Goal: Task Accomplishment & Management: Use online tool/utility

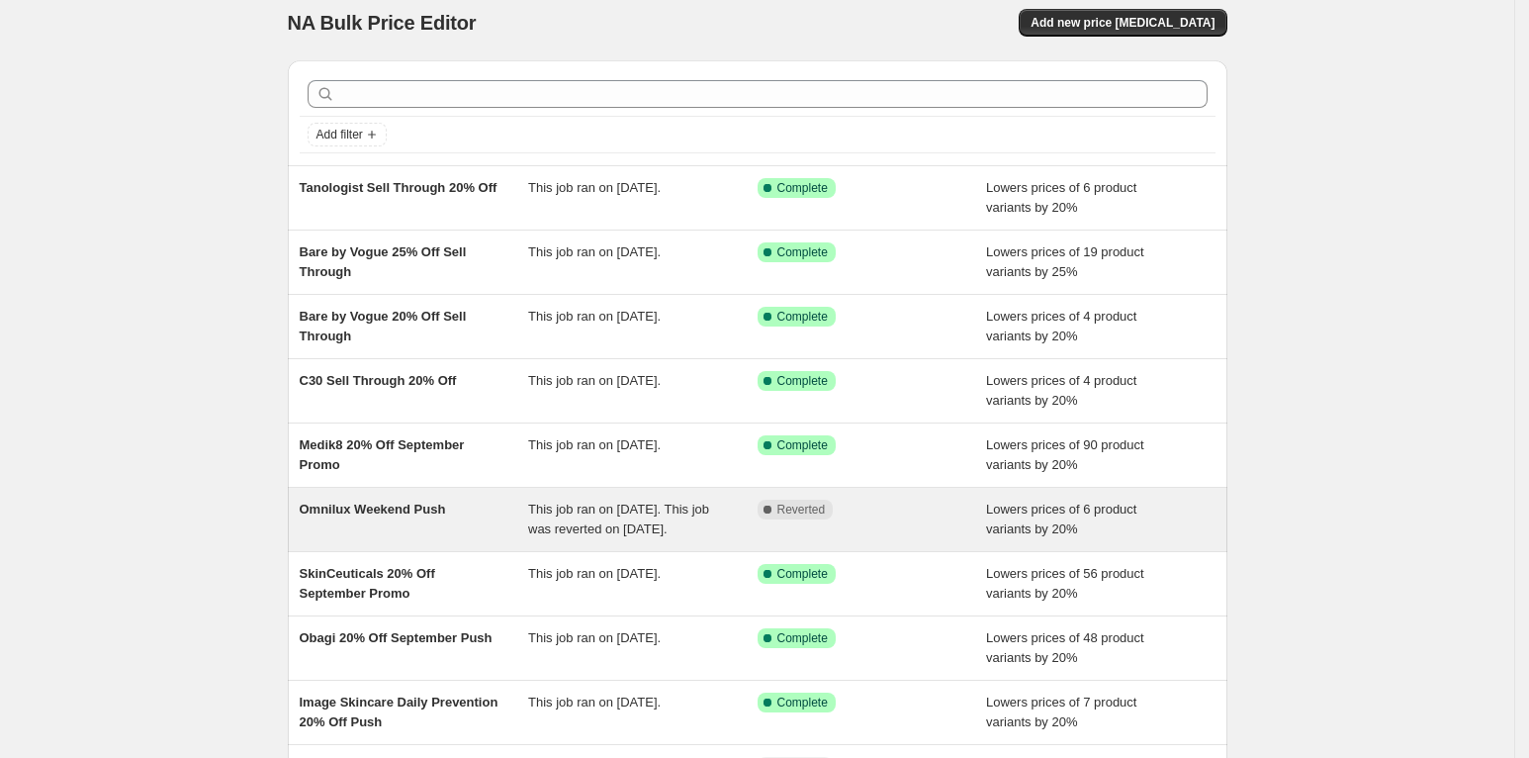
scroll to position [20, 0]
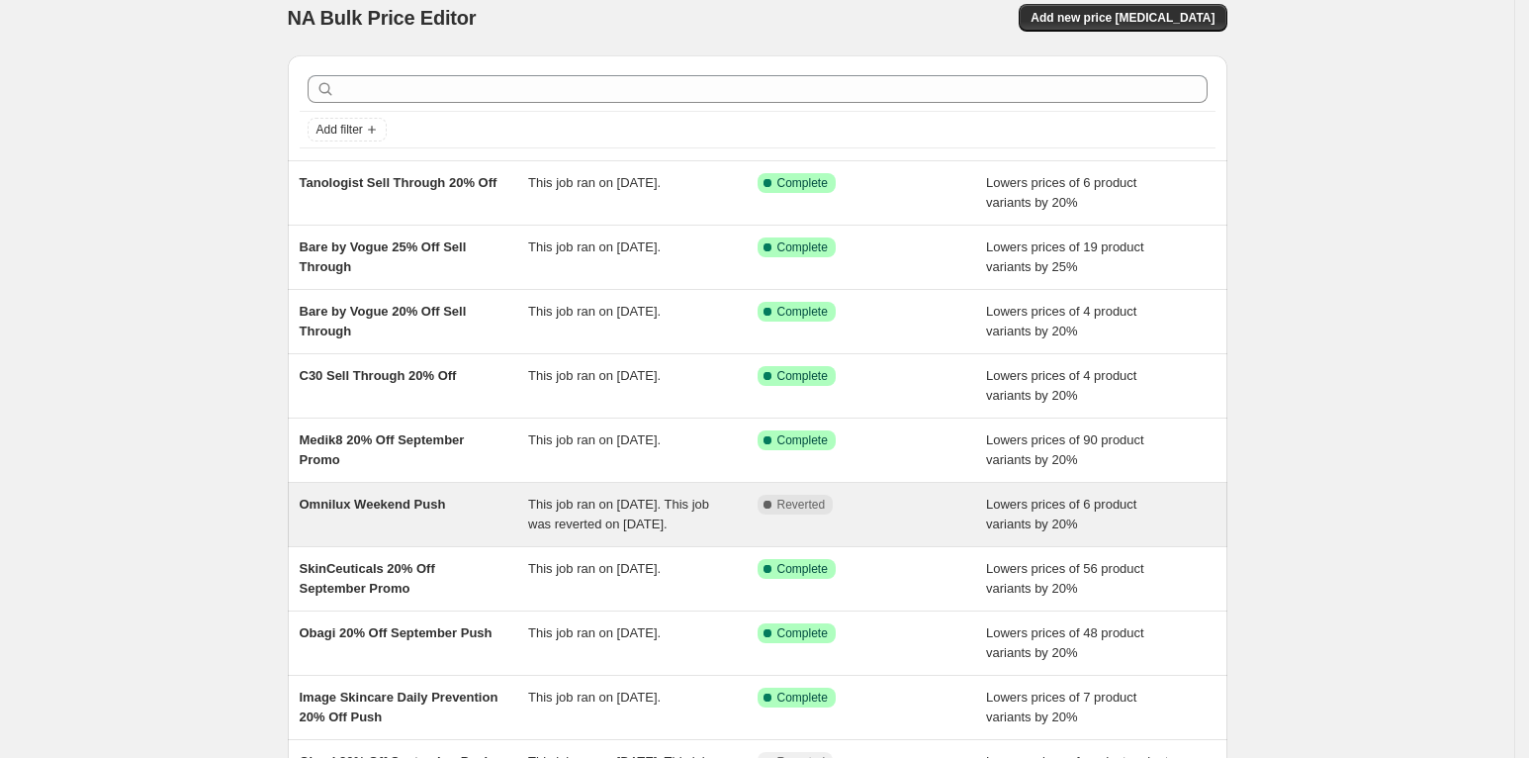
click at [387, 503] on span "Omnilux Weekend Push" at bounding box center [373, 504] width 146 height 15
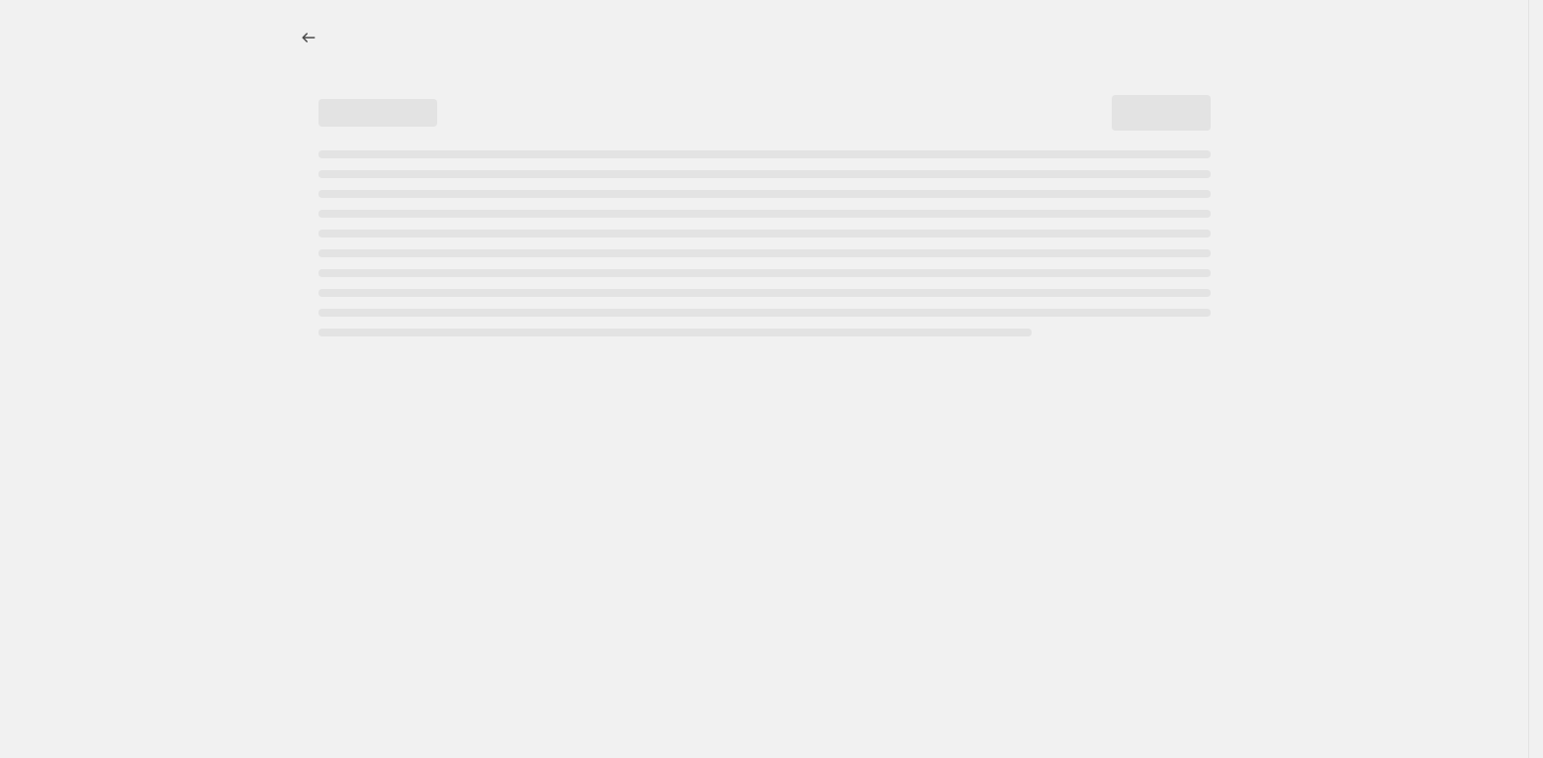
select select "percentage"
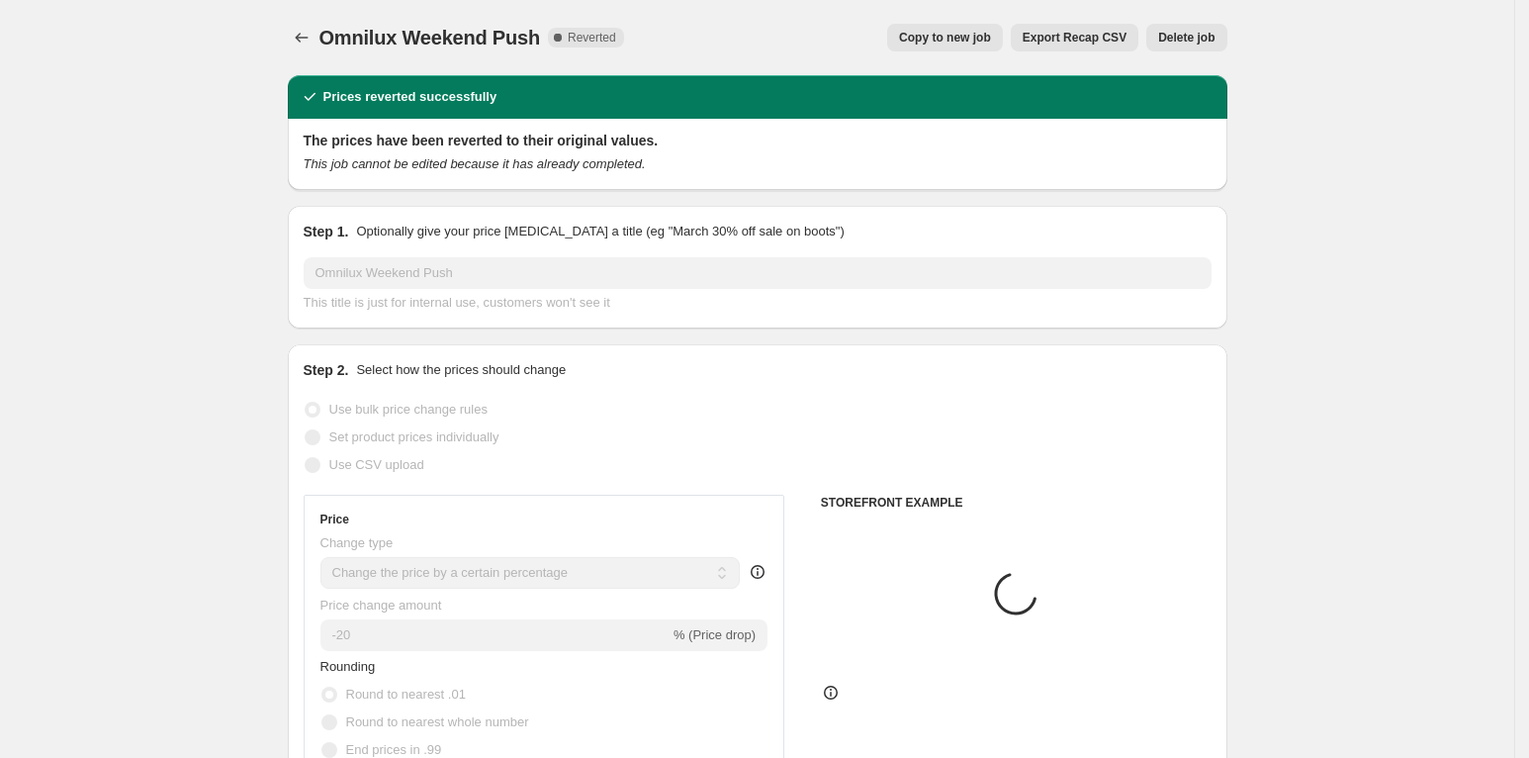
select select "collection"
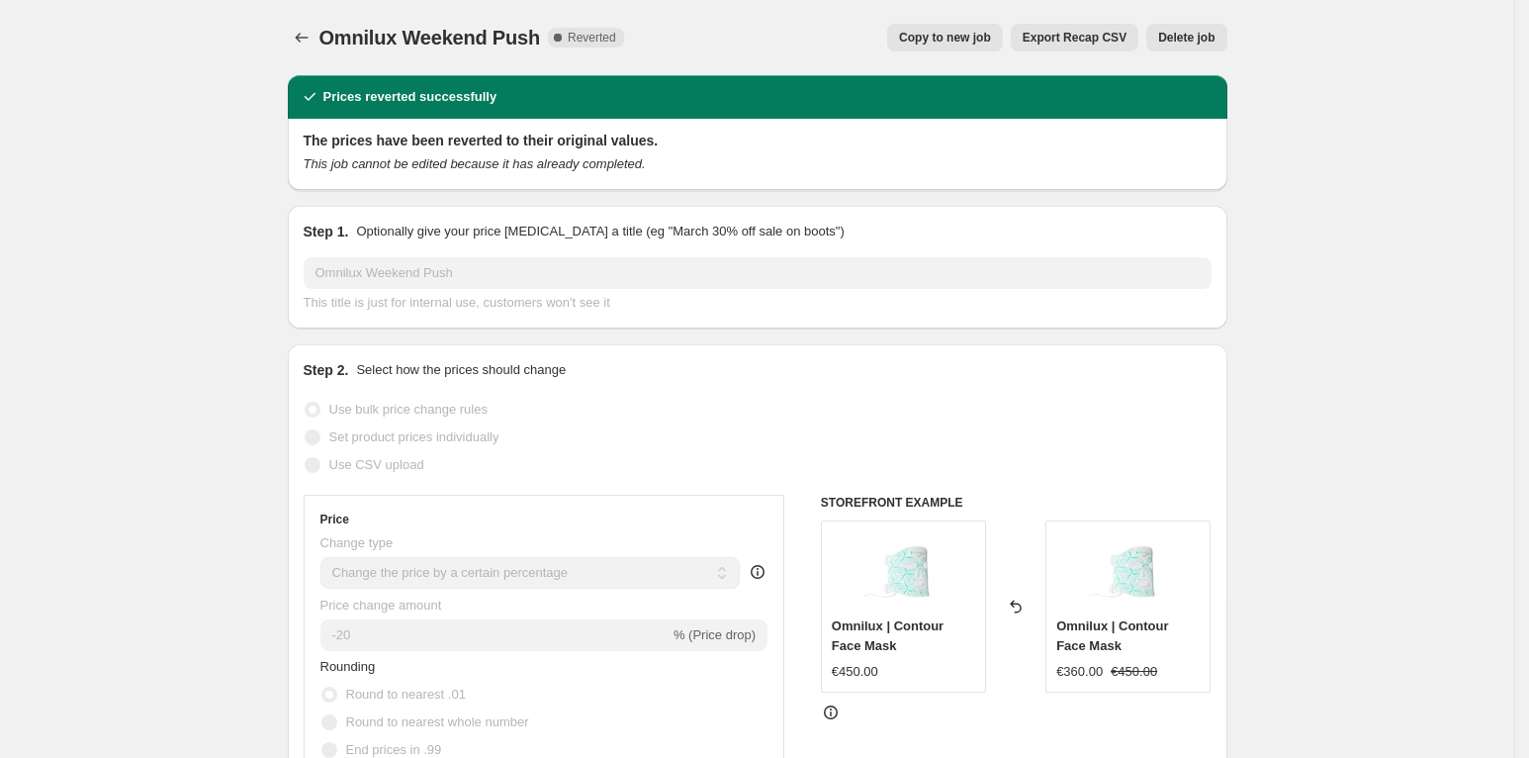
click at [952, 34] on span "Copy to new job" at bounding box center [945, 38] width 92 height 16
select select "percentage"
select select "collection"
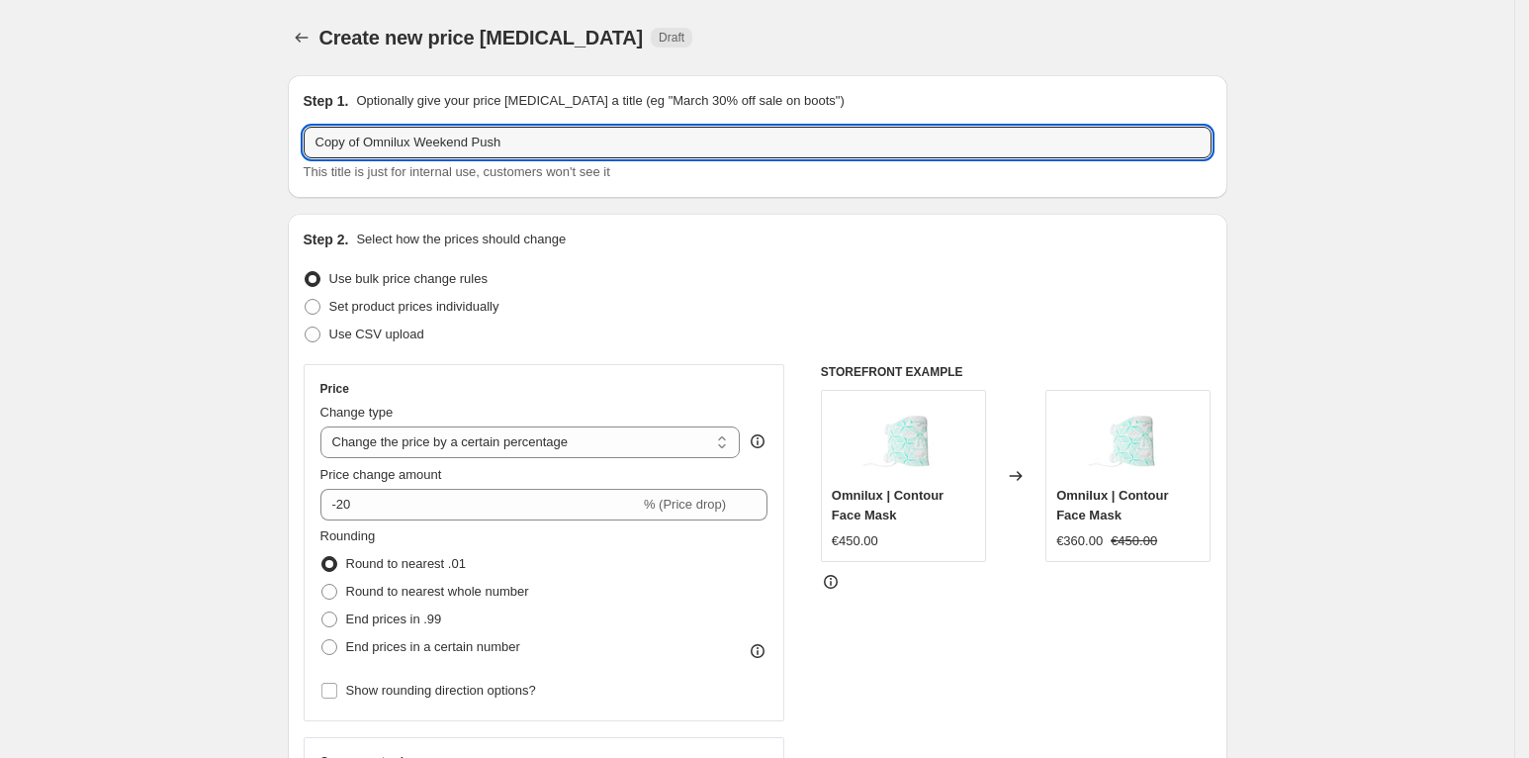
drag, startPoint x: 370, startPoint y: 145, endPoint x: 293, endPoint y: 135, distance: 77.9
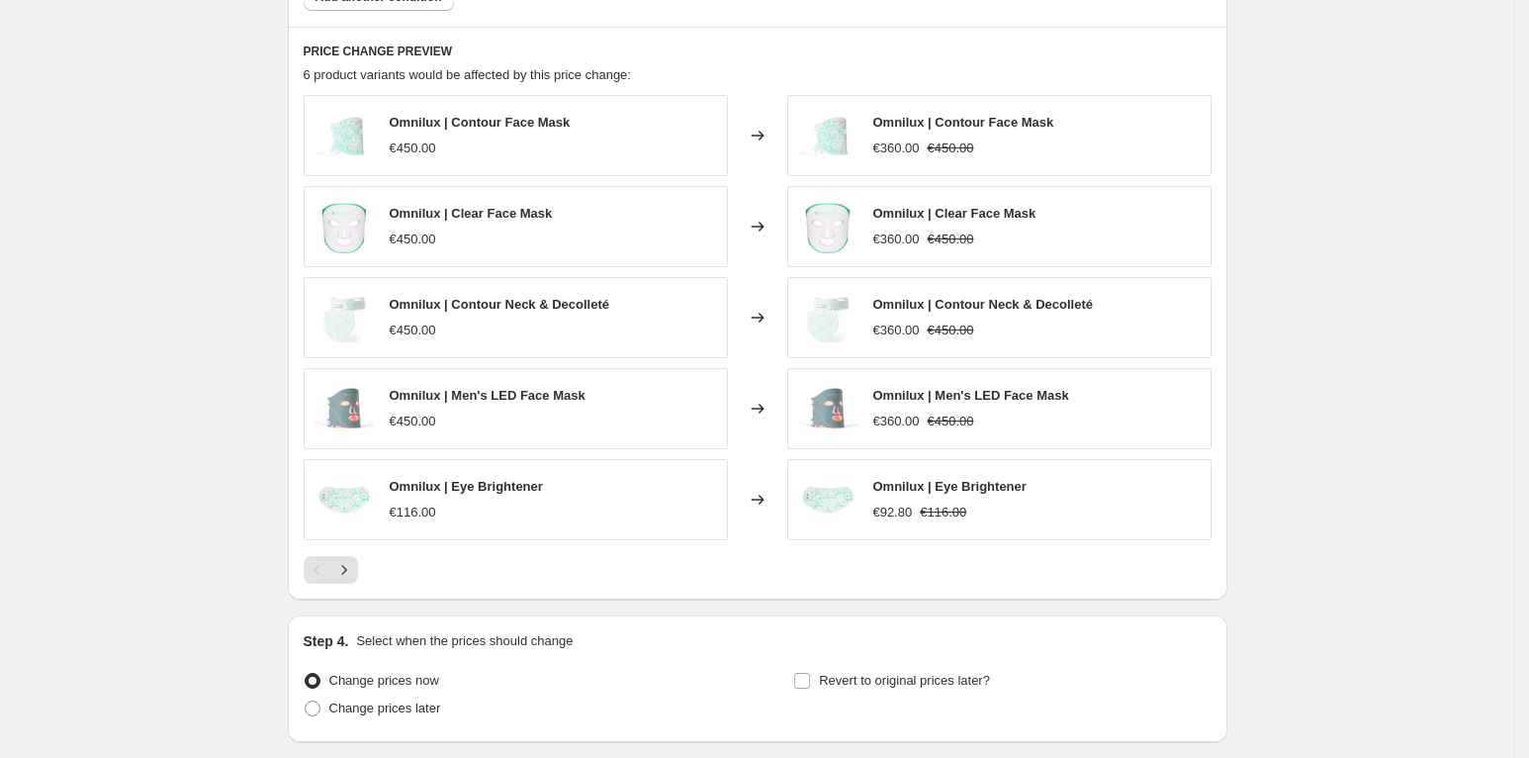
scroll to position [1545, 0]
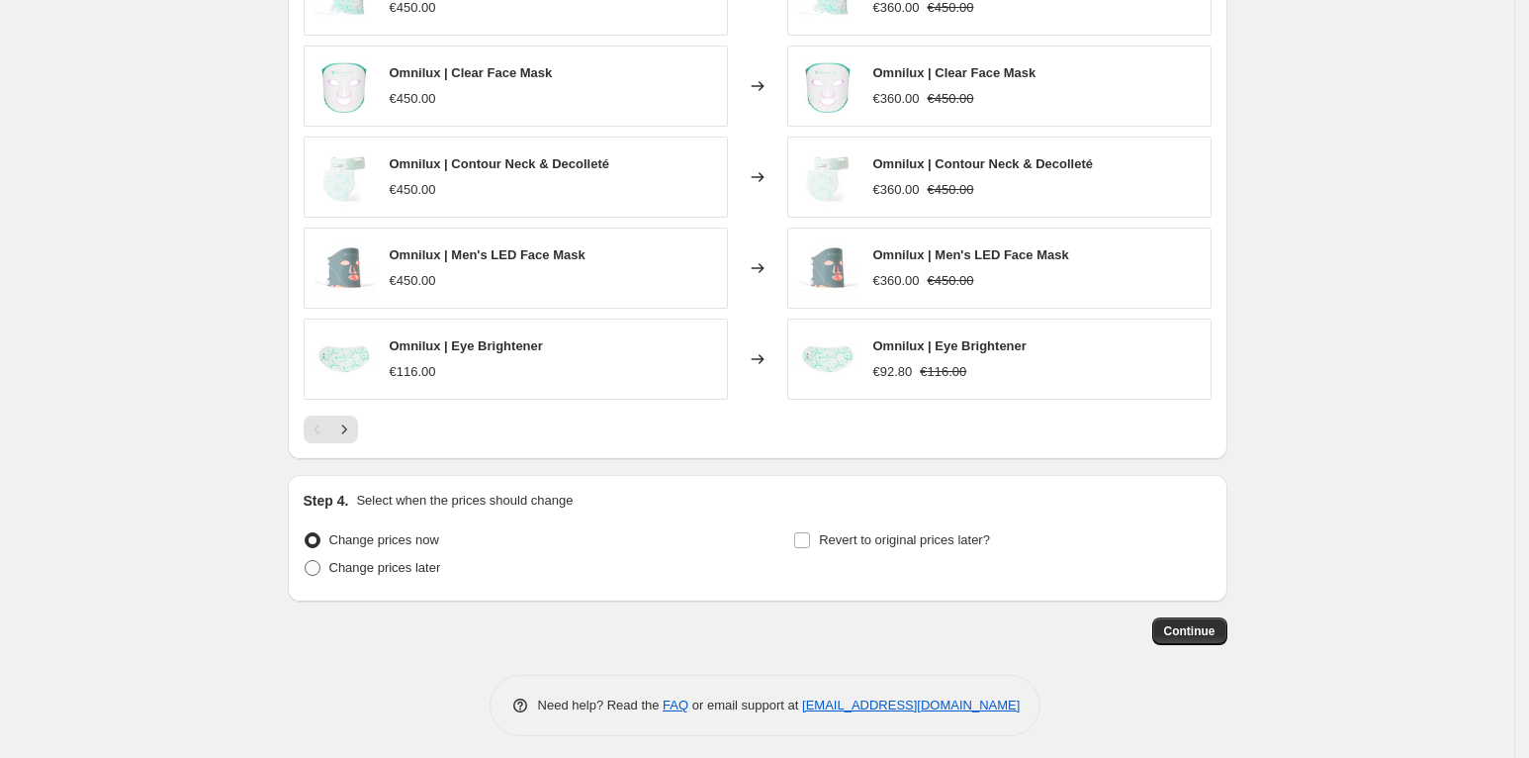
type input "Omnilux Weekend Push"
click at [441, 563] on span "Change prices later" at bounding box center [385, 567] width 112 height 15
click at [306, 561] on input "Change prices later" at bounding box center [305, 560] width 1 height 1
radio input "true"
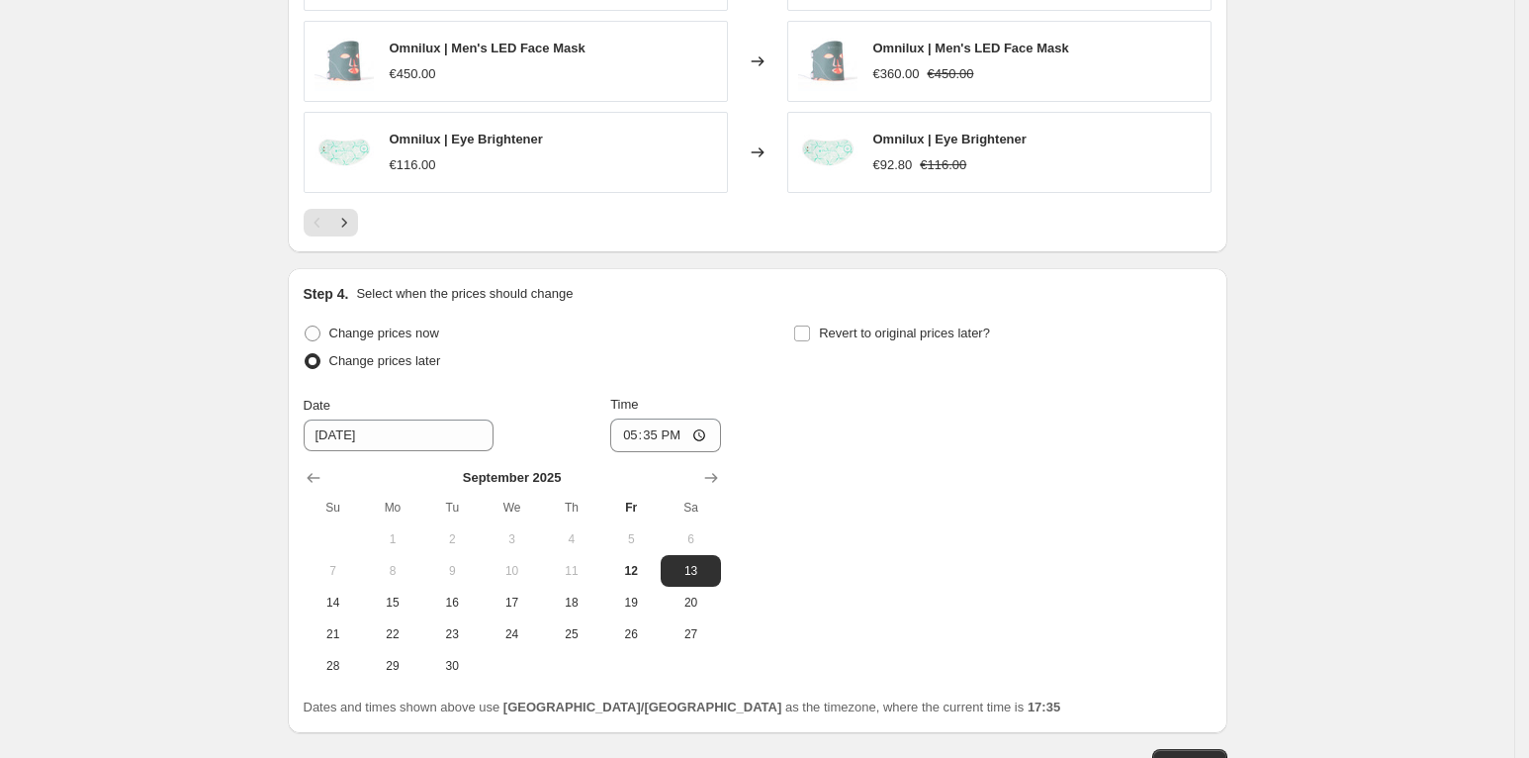
scroll to position [1884, 0]
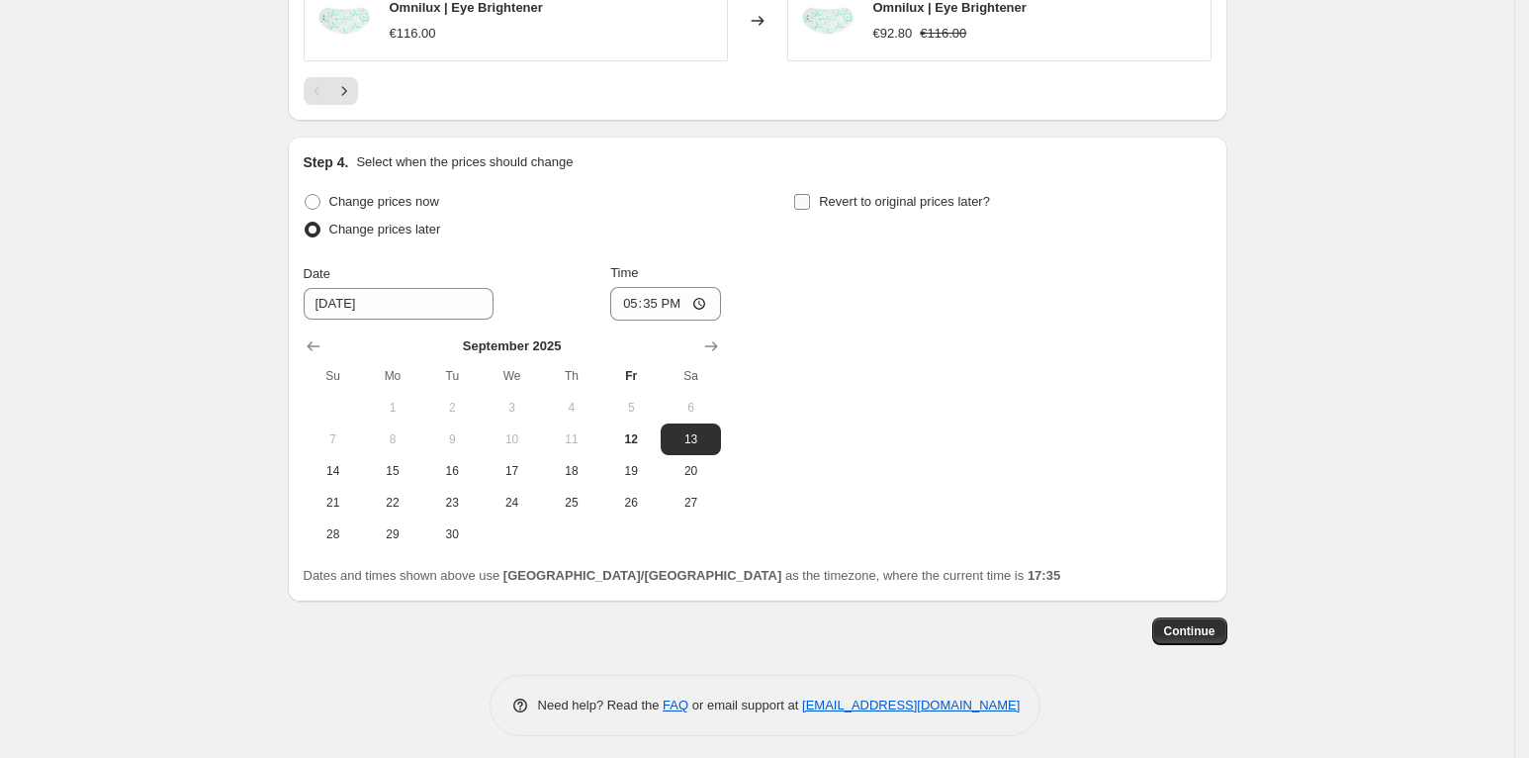
click at [865, 197] on span "Revert to original prices later?" at bounding box center [904, 201] width 171 height 15
click at [810, 197] on input "Revert to original prices later?" at bounding box center [802, 202] width 16 height 16
checkbox input "true"
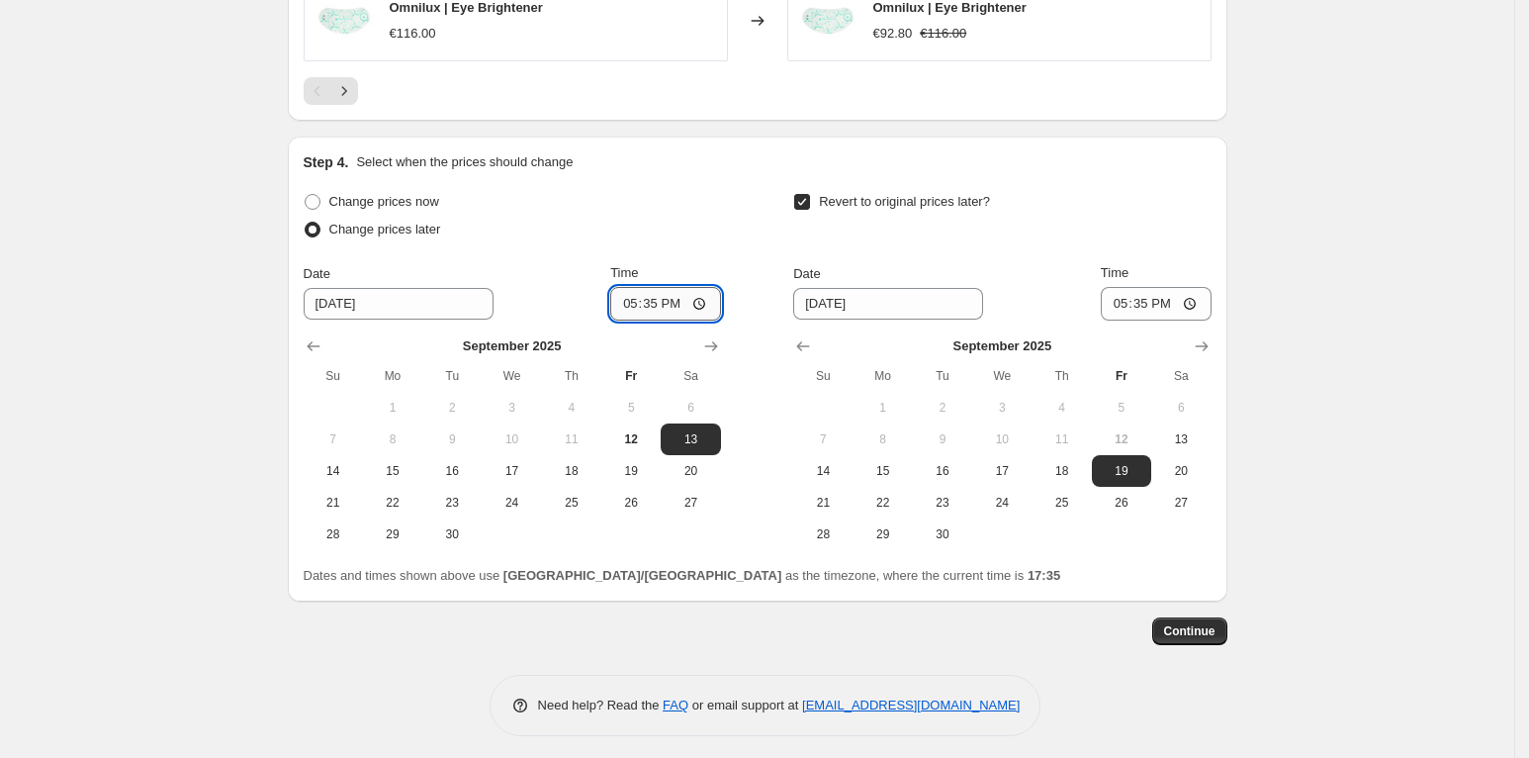
click at [672, 307] on input "17:35" at bounding box center [665, 304] width 111 height 34
click at [681, 303] on input "17:35" at bounding box center [665, 304] width 111 height 34
click at [710, 297] on input "17:35" at bounding box center [665, 304] width 111 height 34
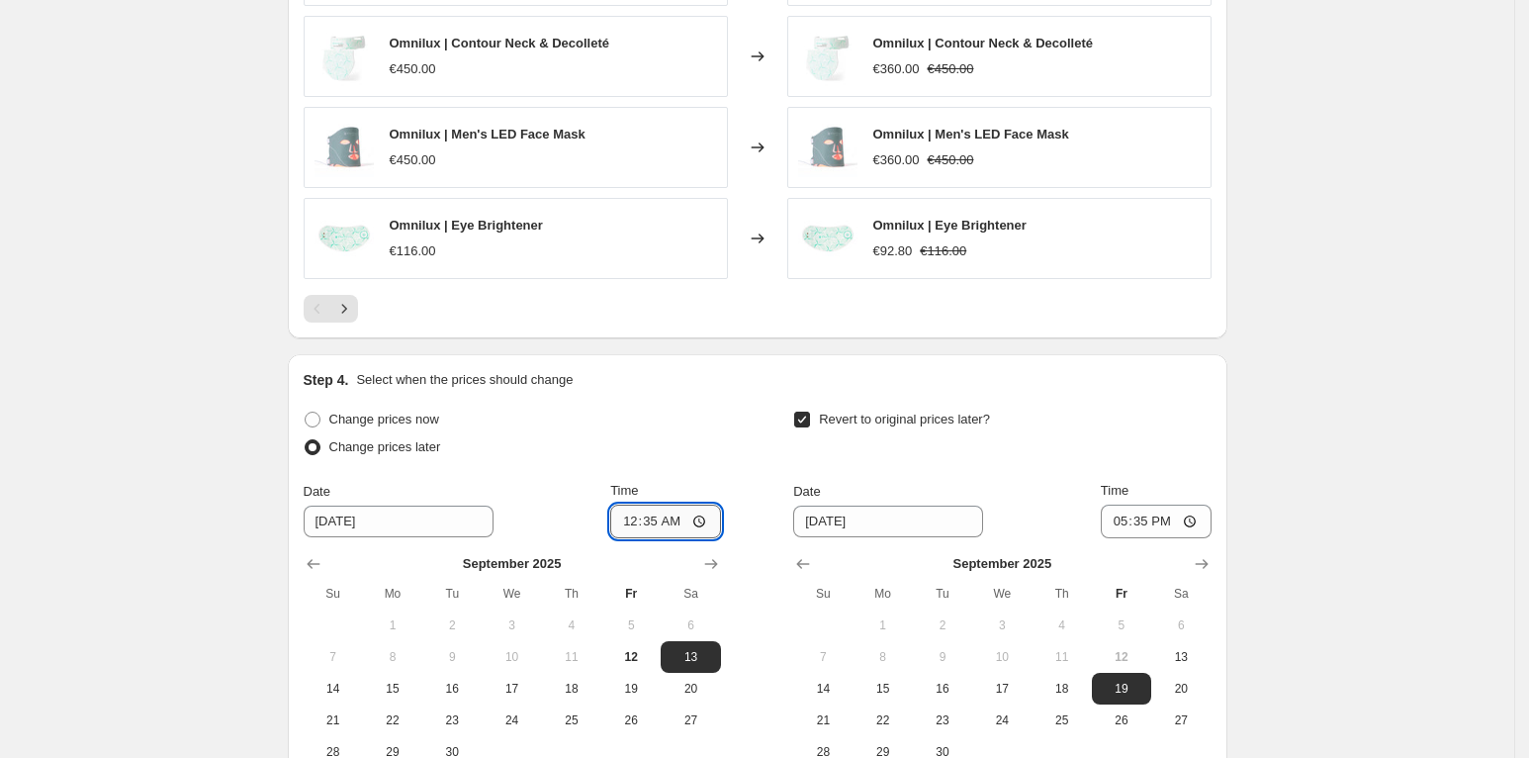
click at [697, 515] on input "00:35" at bounding box center [665, 522] width 111 height 34
type input "04:01"
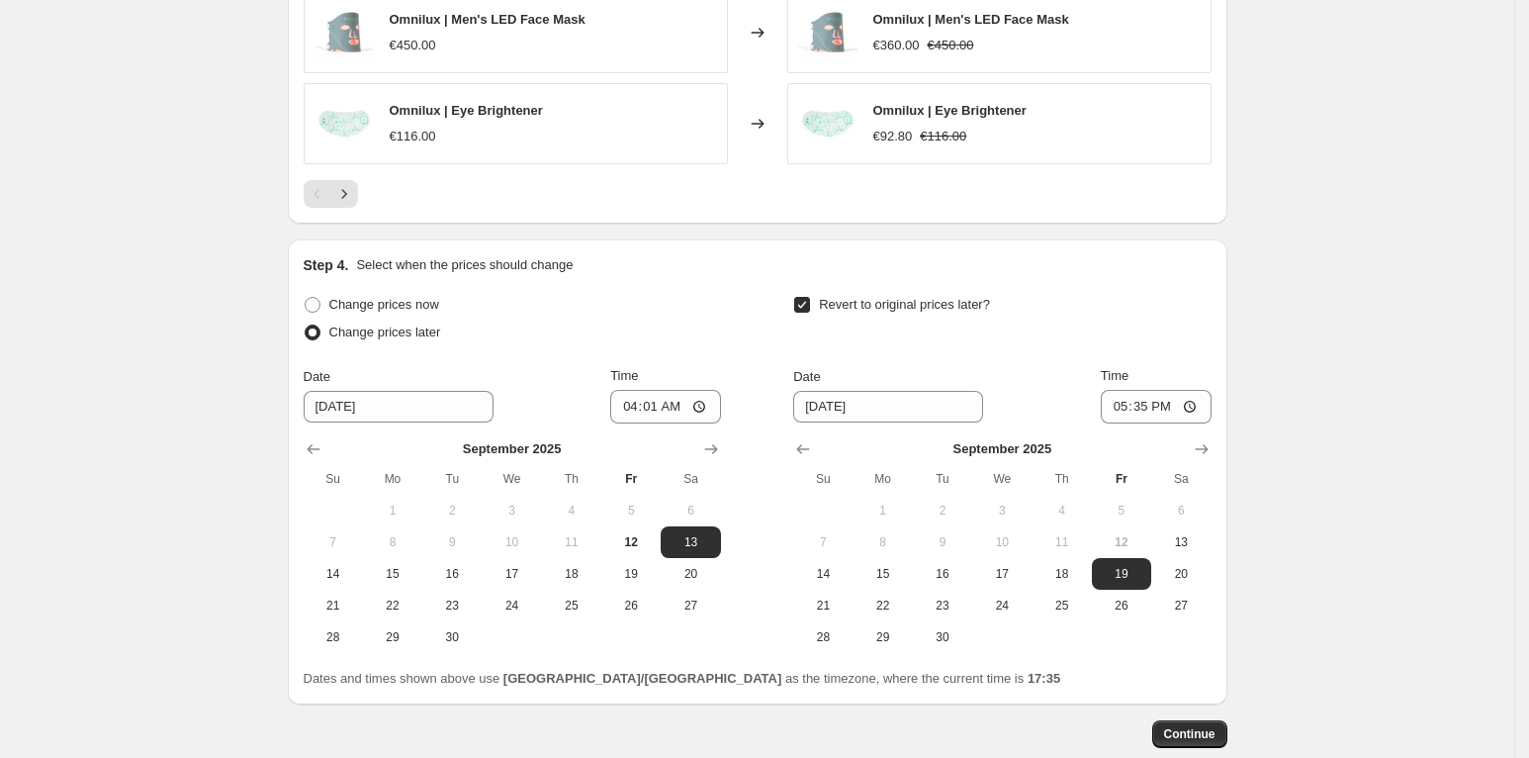
scroll to position [1792, 0]
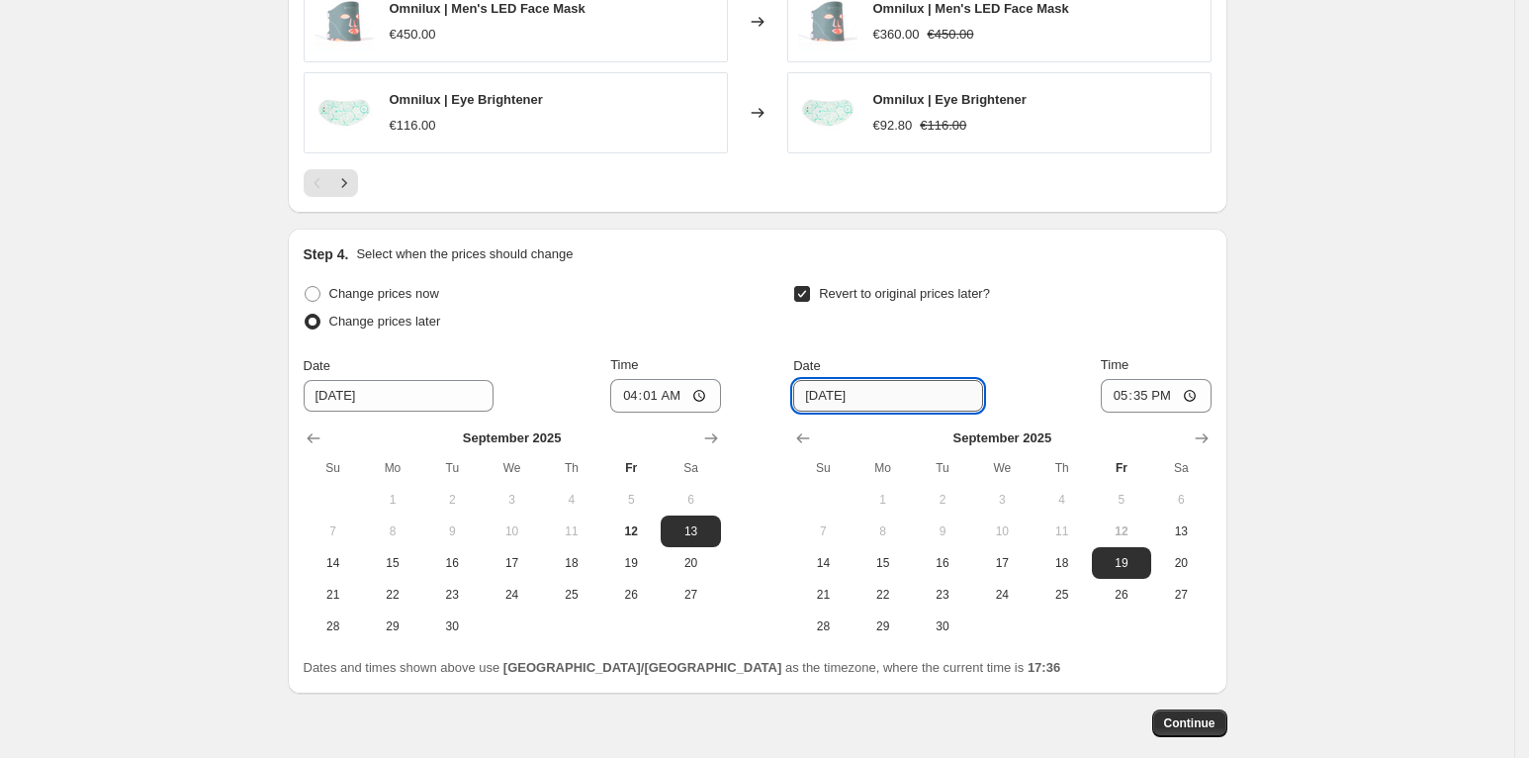
click at [922, 384] on input "9/19/2025" at bounding box center [888, 396] width 190 height 32
click at [963, 383] on input "9/19/2025" at bounding box center [888, 396] width 190 height 32
click at [884, 587] on span "22" at bounding box center [884, 595] width 44 height 16
type input "9/22/2025"
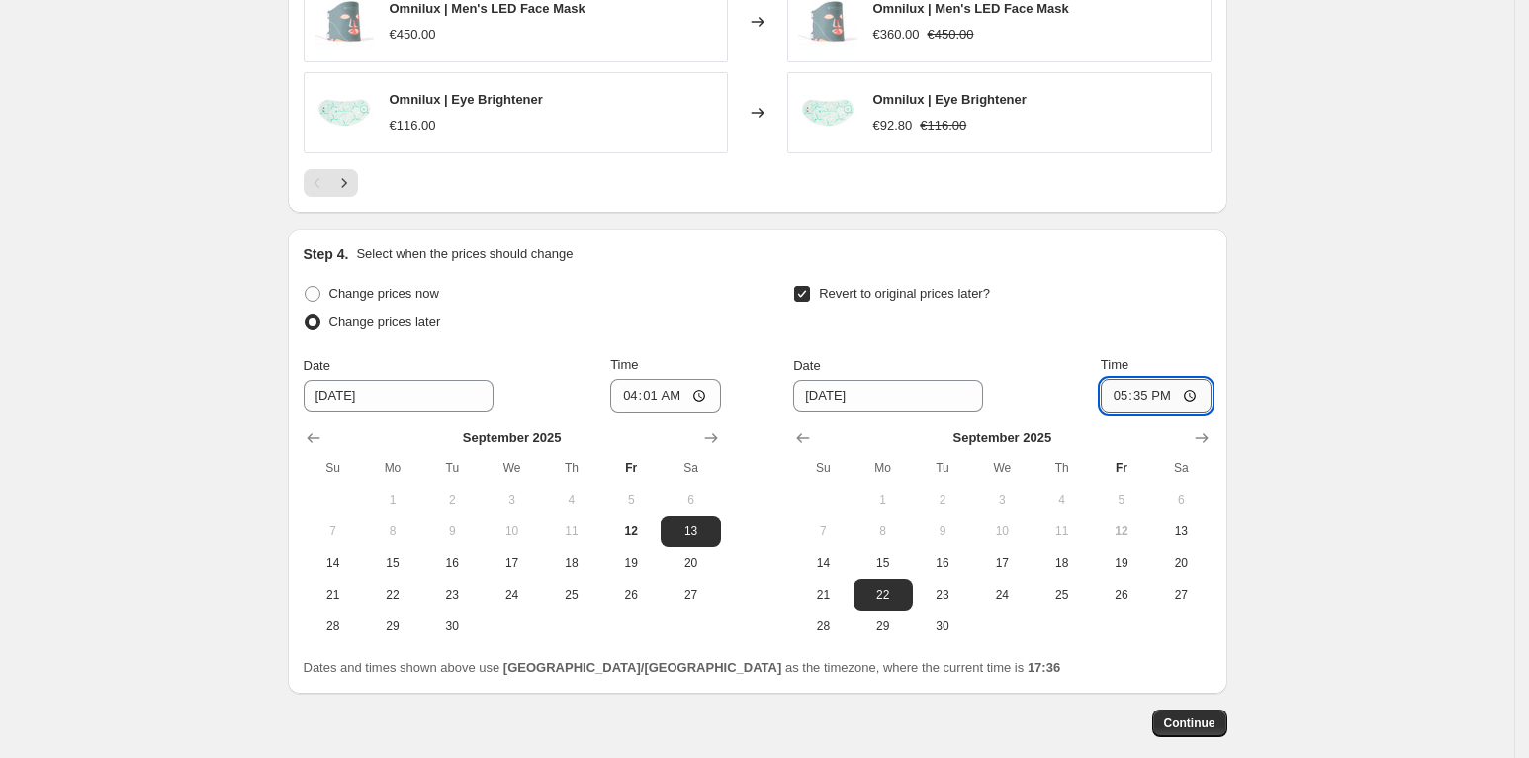
click at [1170, 381] on input "17:35" at bounding box center [1156, 396] width 111 height 34
click at [1197, 388] on input "17:35" at bounding box center [1156, 396] width 111 height 34
type input "10:00"
click at [1209, 716] on span "Continue" at bounding box center [1189, 723] width 51 height 16
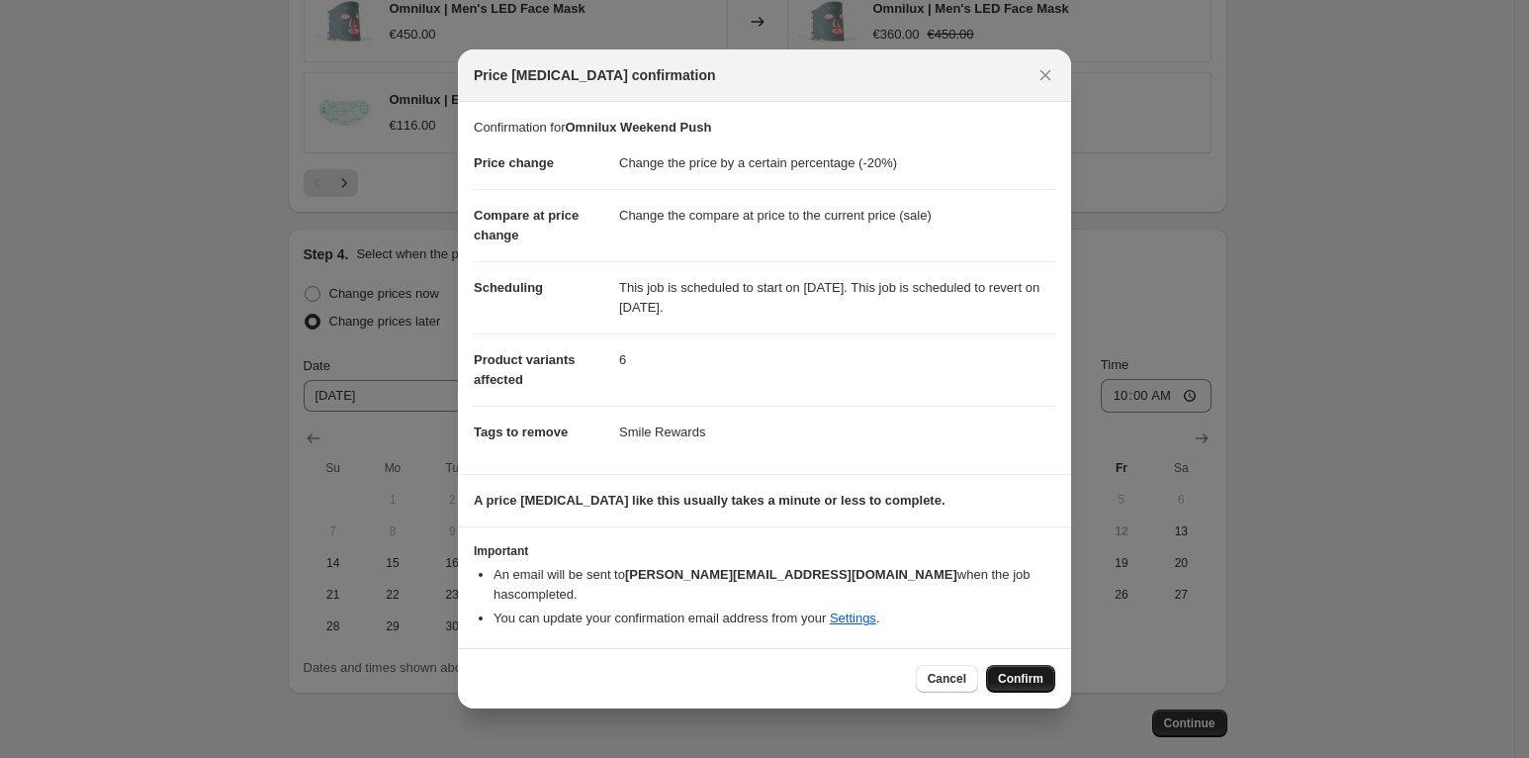
click at [1033, 671] on span "Confirm" at bounding box center [1021, 679] width 46 height 16
type input "Omnilux Weekend Push"
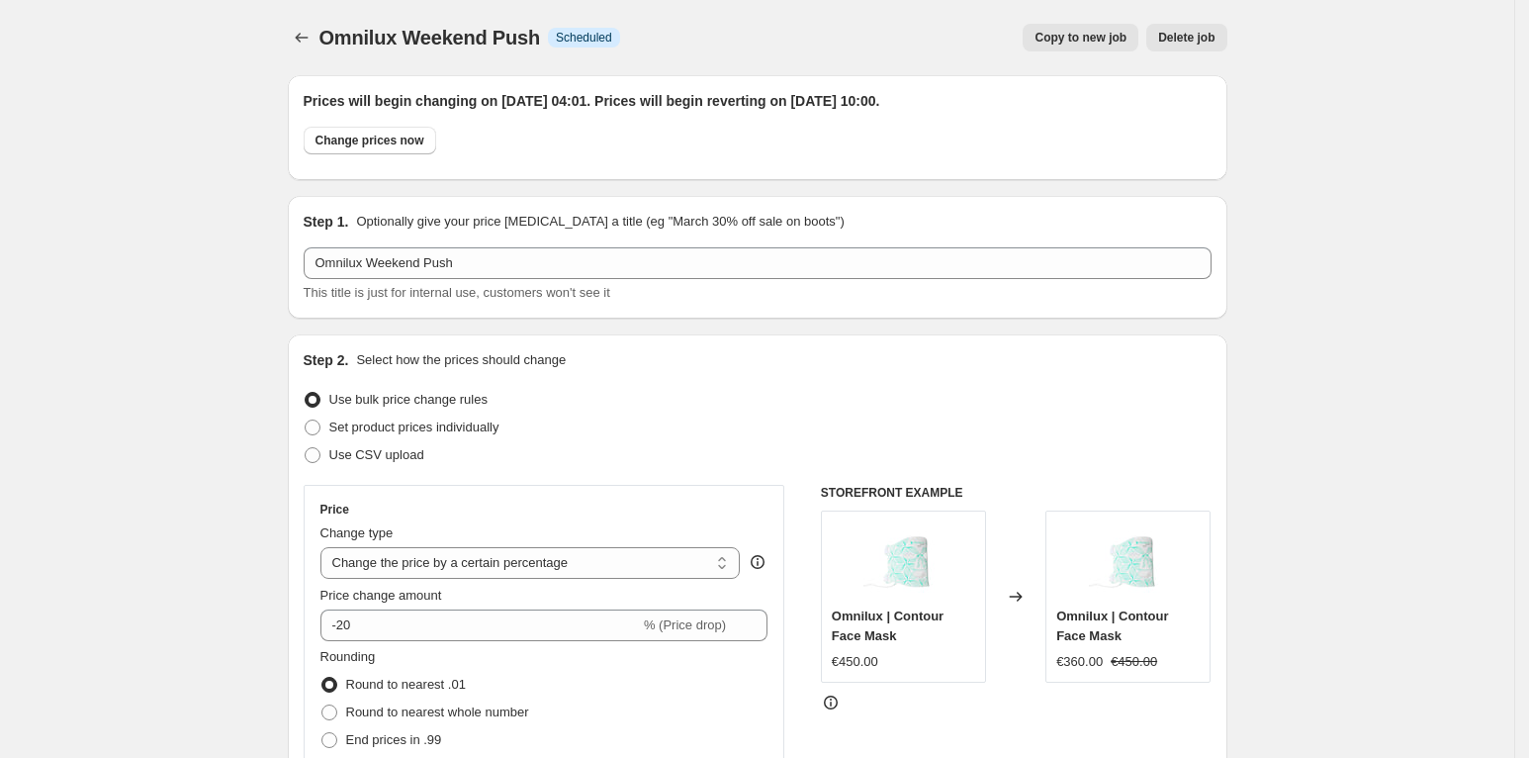
select select "percentage"
select select "collection"
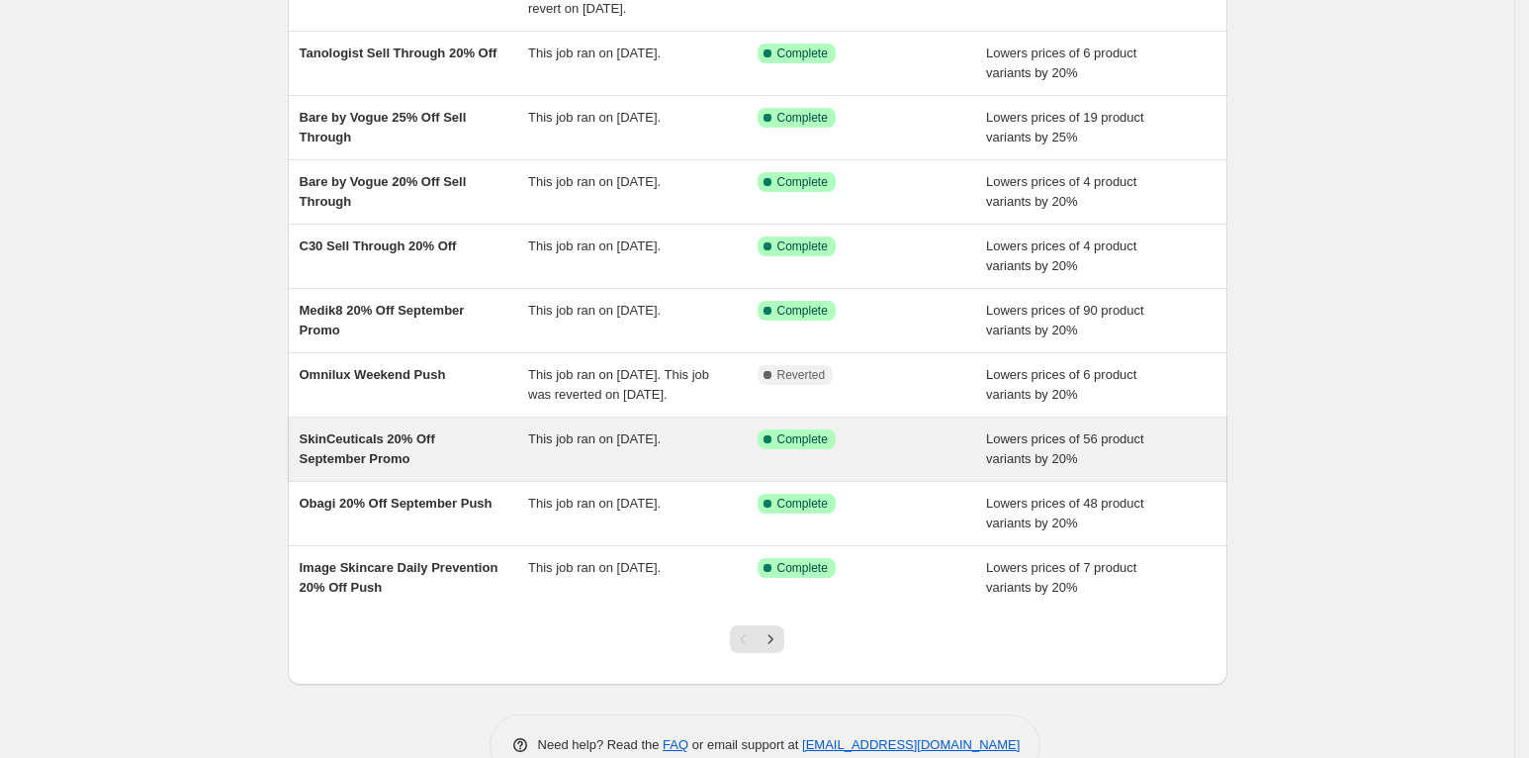
scroll to position [253, 0]
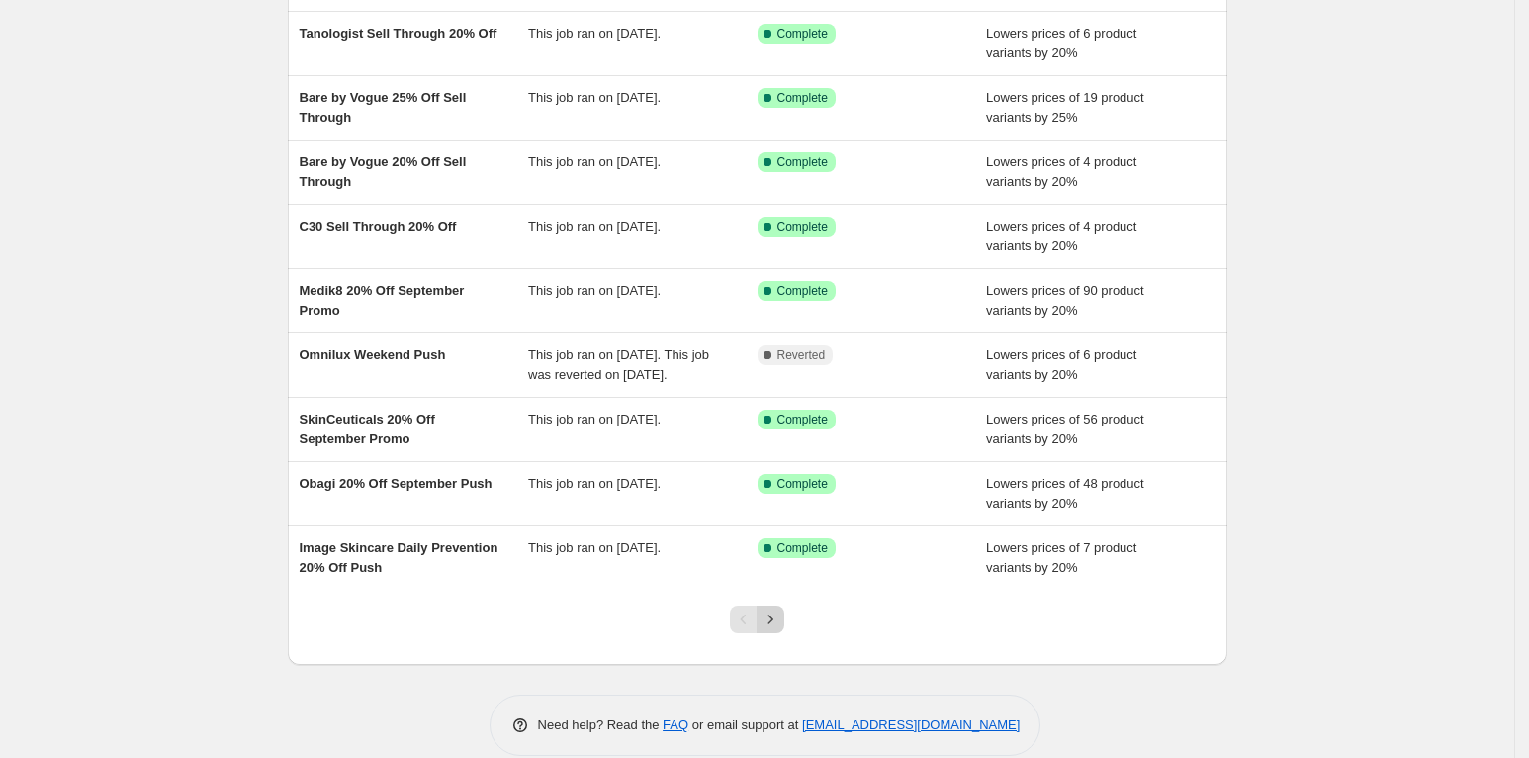
click at [777, 629] on icon "Next" at bounding box center [771, 619] width 20 height 20
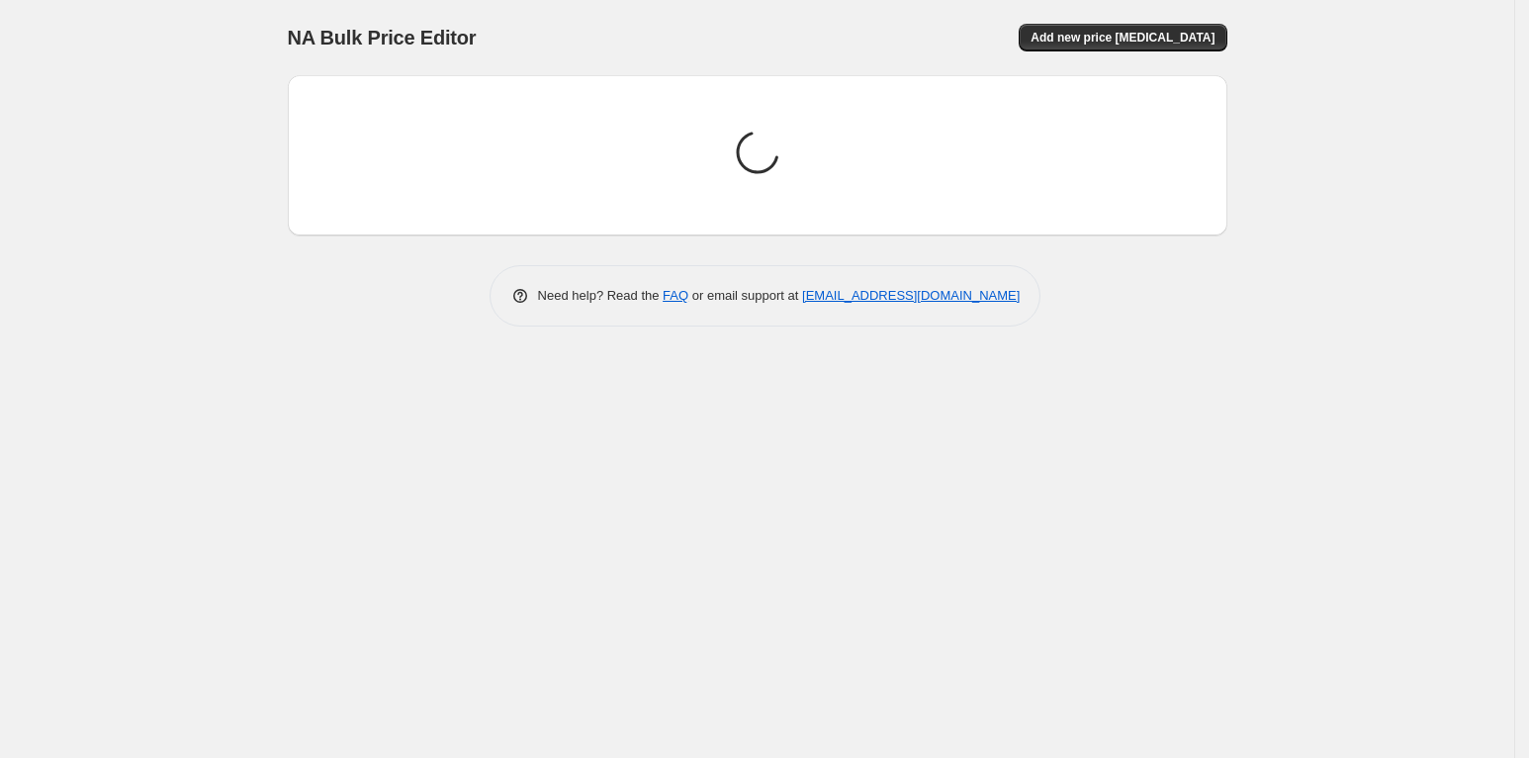
scroll to position [0, 0]
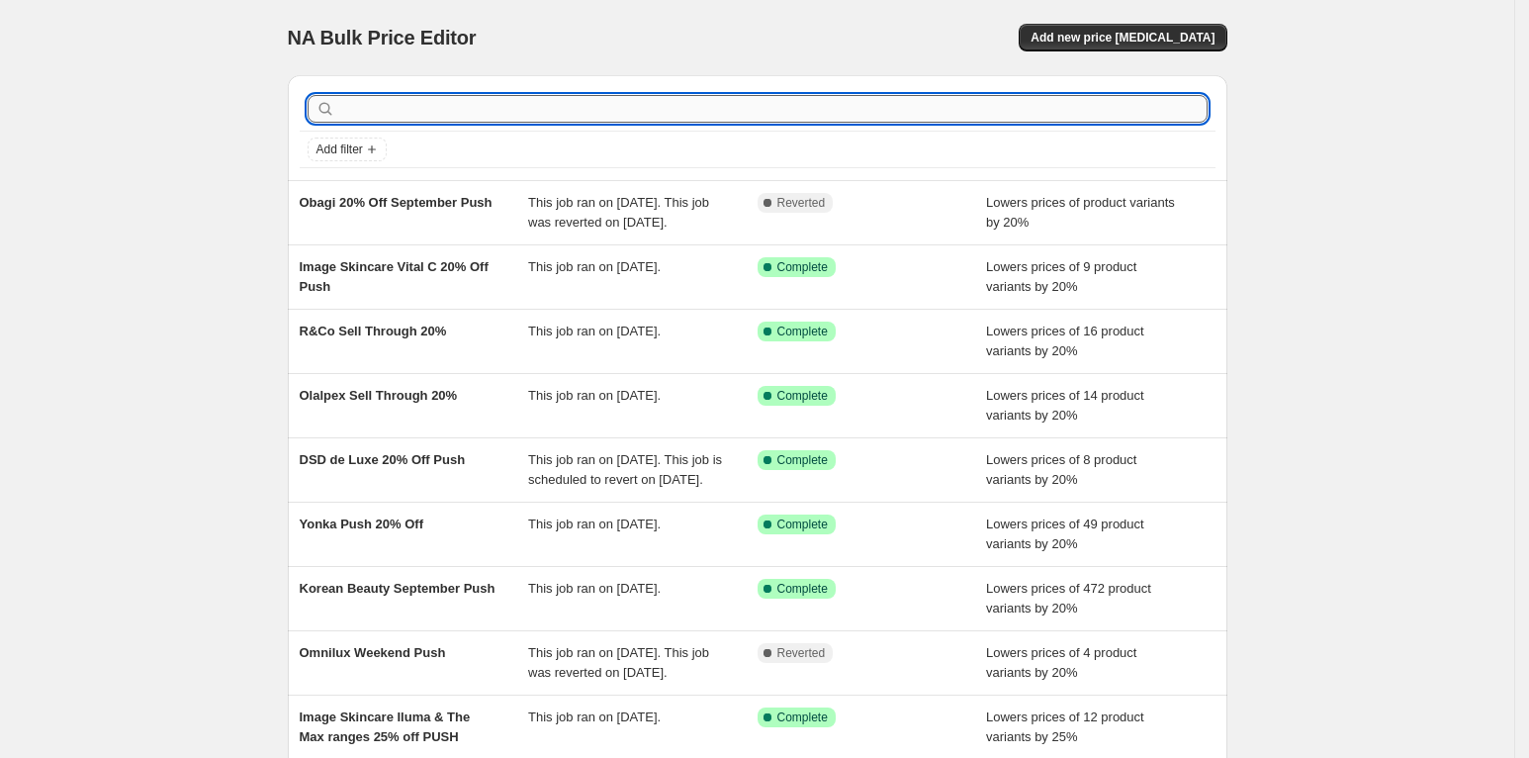
click at [465, 96] on input "text" at bounding box center [773, 109] width 869 height 28
type input "reform"
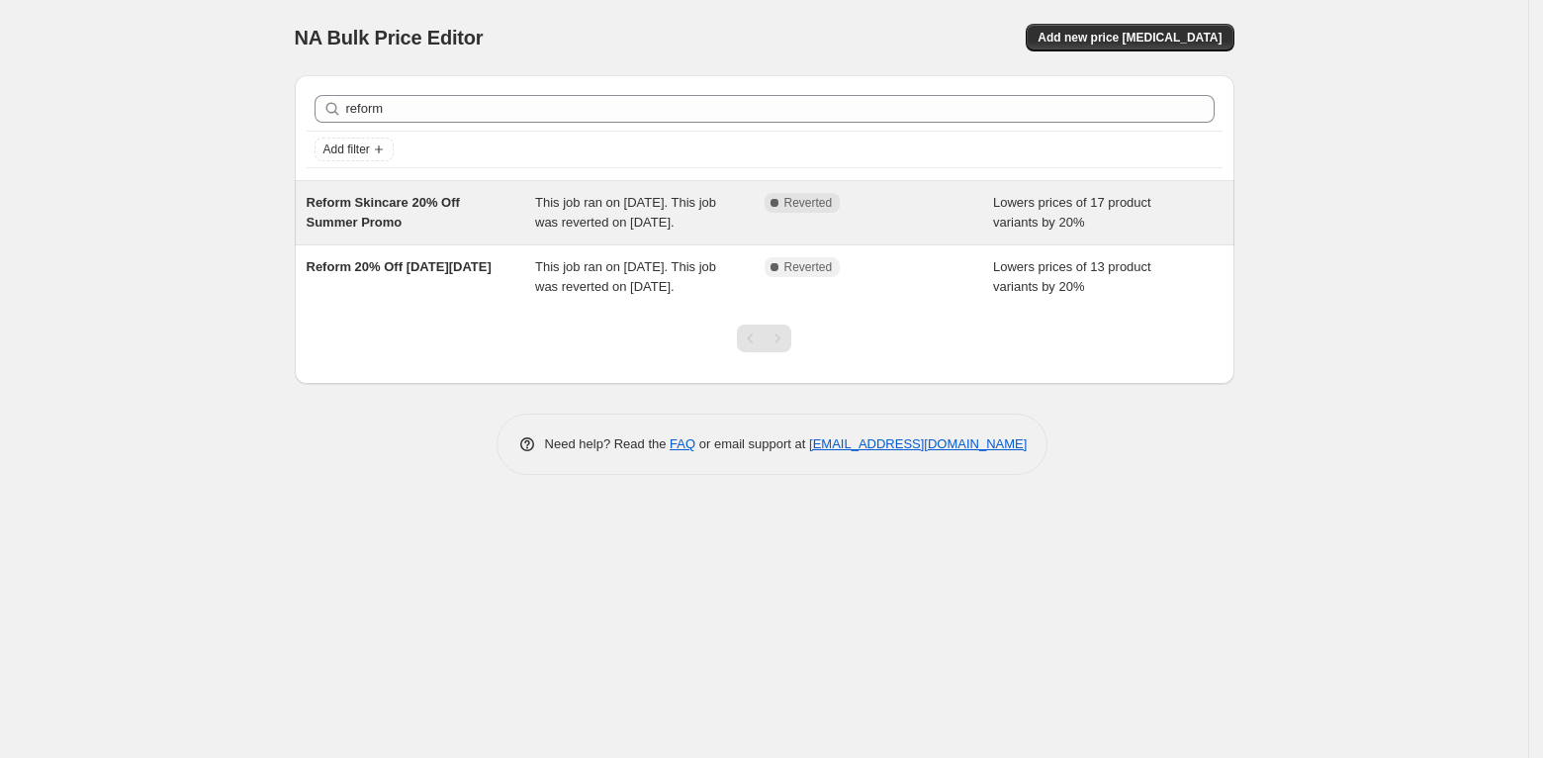
click at [374, 208] on span "Reform Skincare 20% Off Summer Promo" at bounding box center [383, 212] width 153 height 35
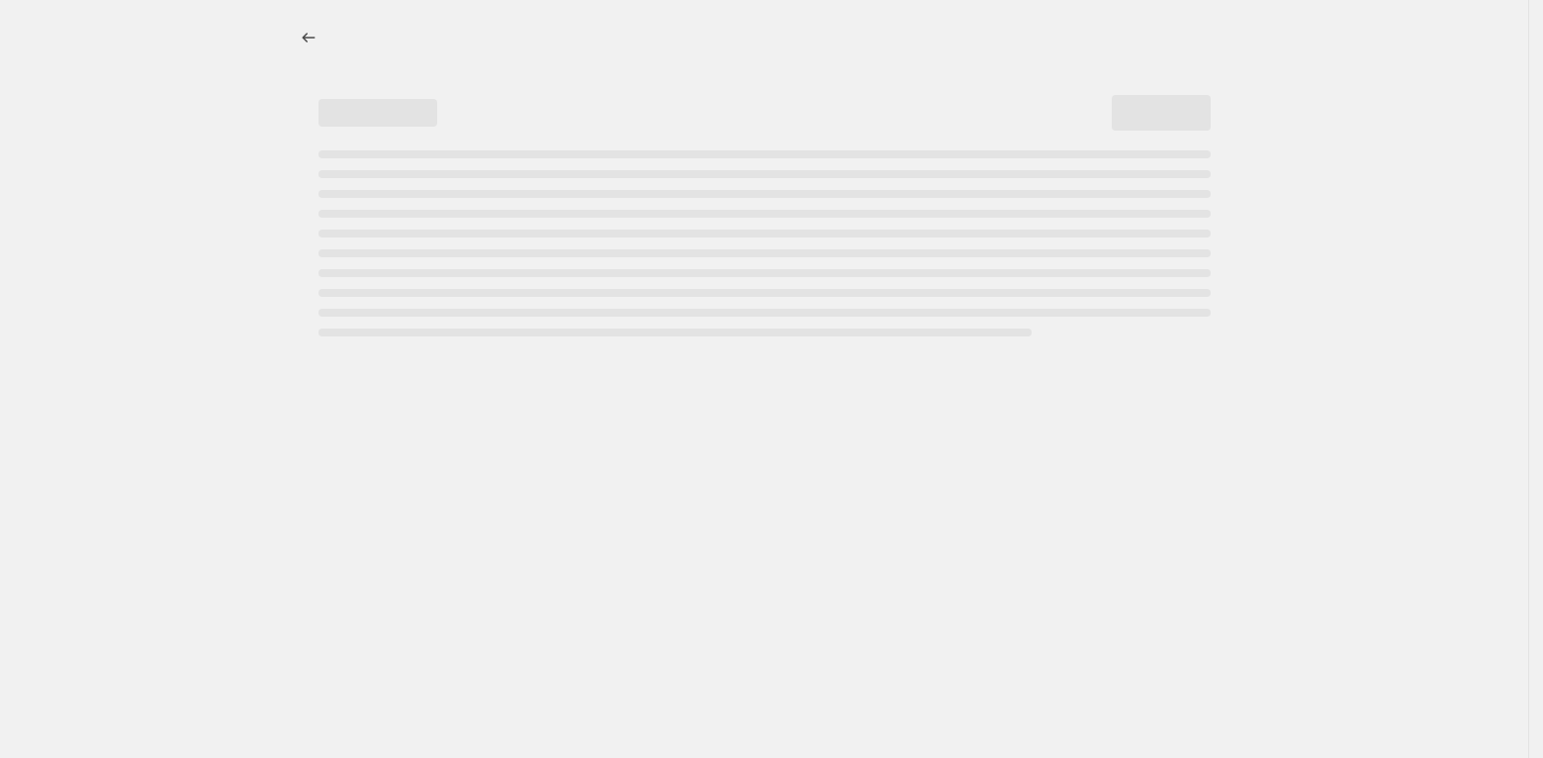
select select "percentage"
select select "collection"
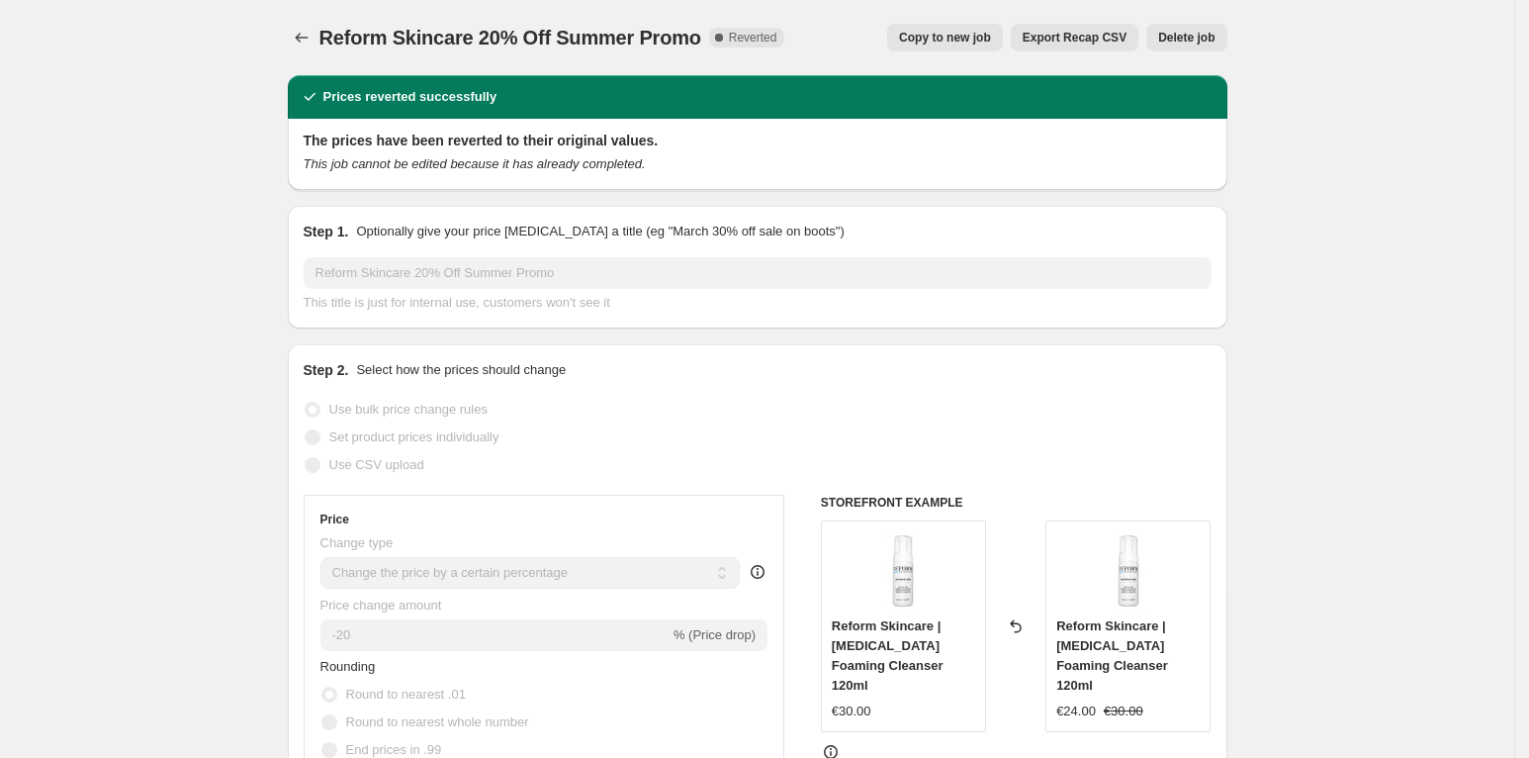
click at [954, 30] on span "Copy to new job" at bounding box center [945, 38] width 92 height 16
select select "percentage"
select select "collection"
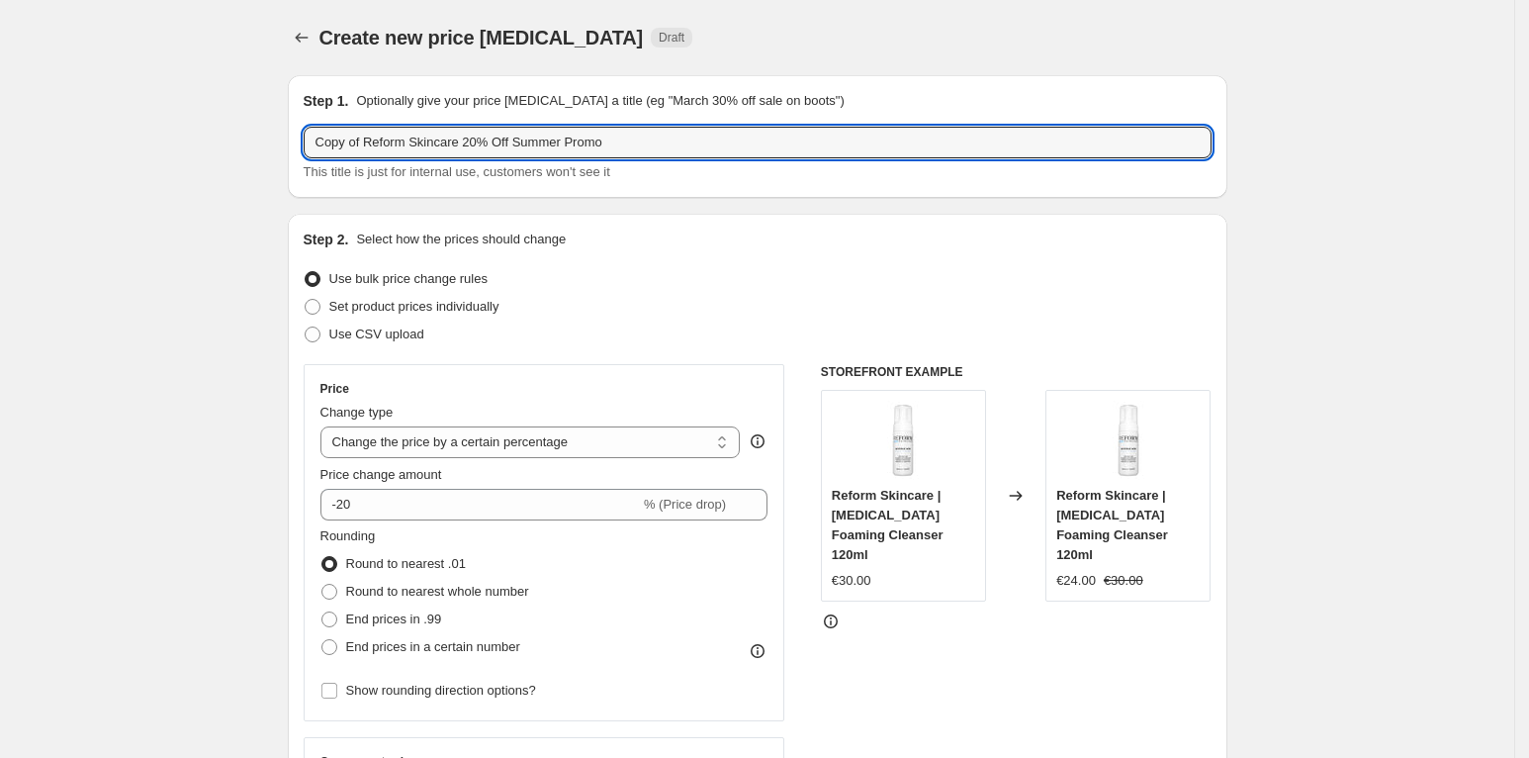
drag, startPoint x: 371, startPoint y: 141, endPoint x: 134, endPoint y: 139, distance: 237.4
drag, startPoint x: 480, startPoint y: 140, endPoint x: 929, endPoint y: 143, distance: 449.2
click at [927, 142] on input "Reform Skincare 20% Off Summer Promo" at bounding box center [758, 143] width 908 height 32
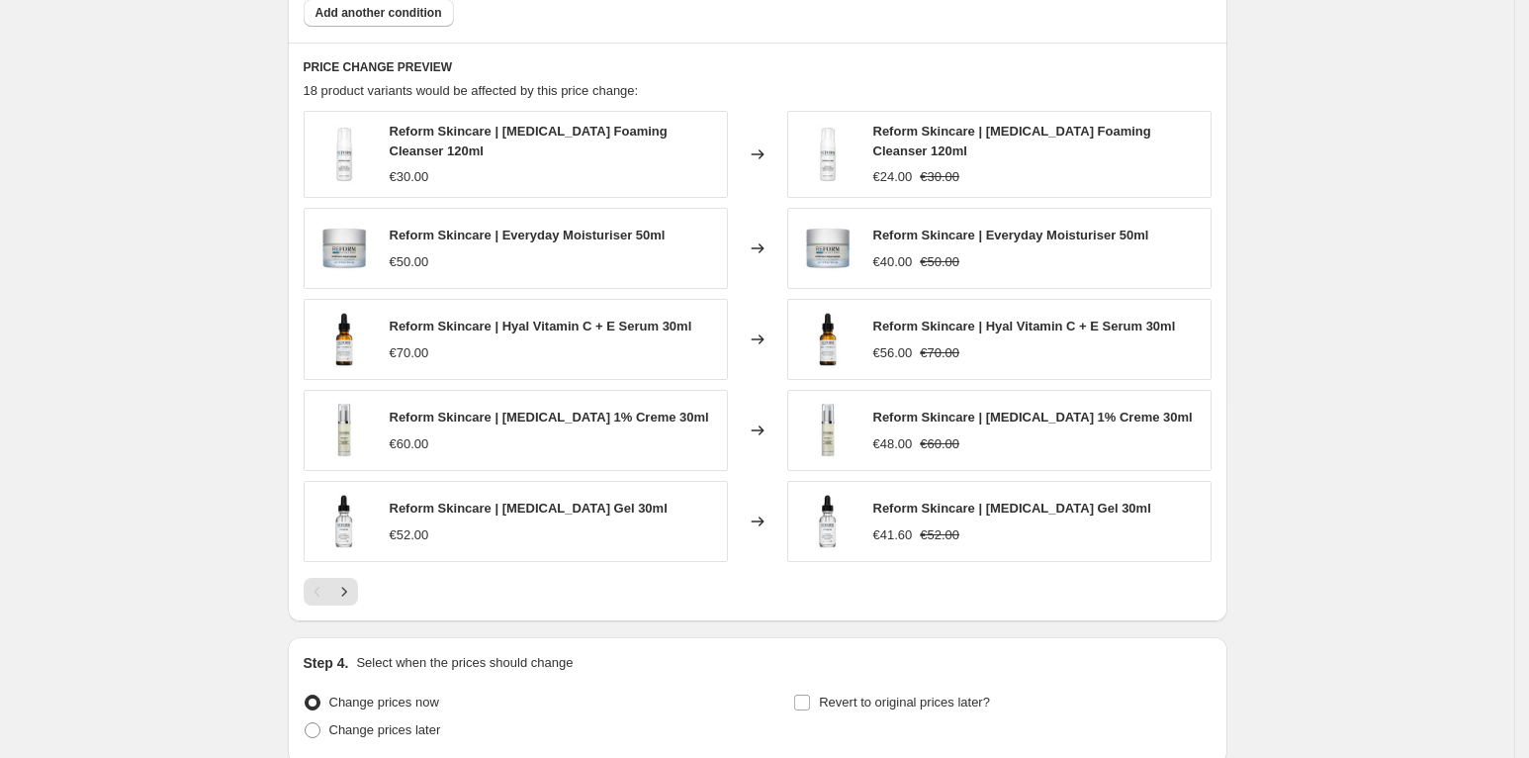
scroll to position [1440, 0]
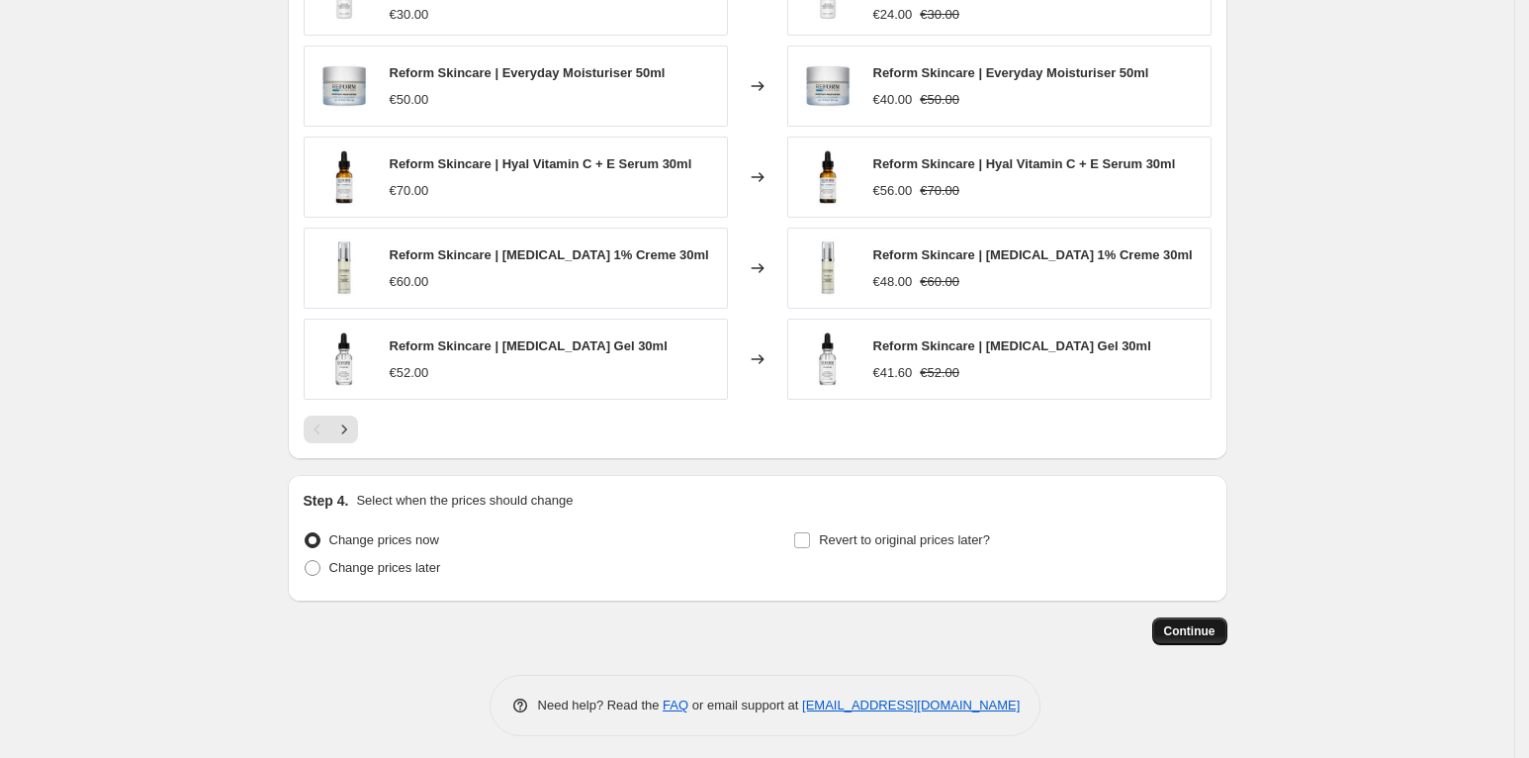
type input "Reform Skincare 20% Off Push"
click at [1193, 623] on span "Continue" at bounding box center [1189, 631] width 51 height 16
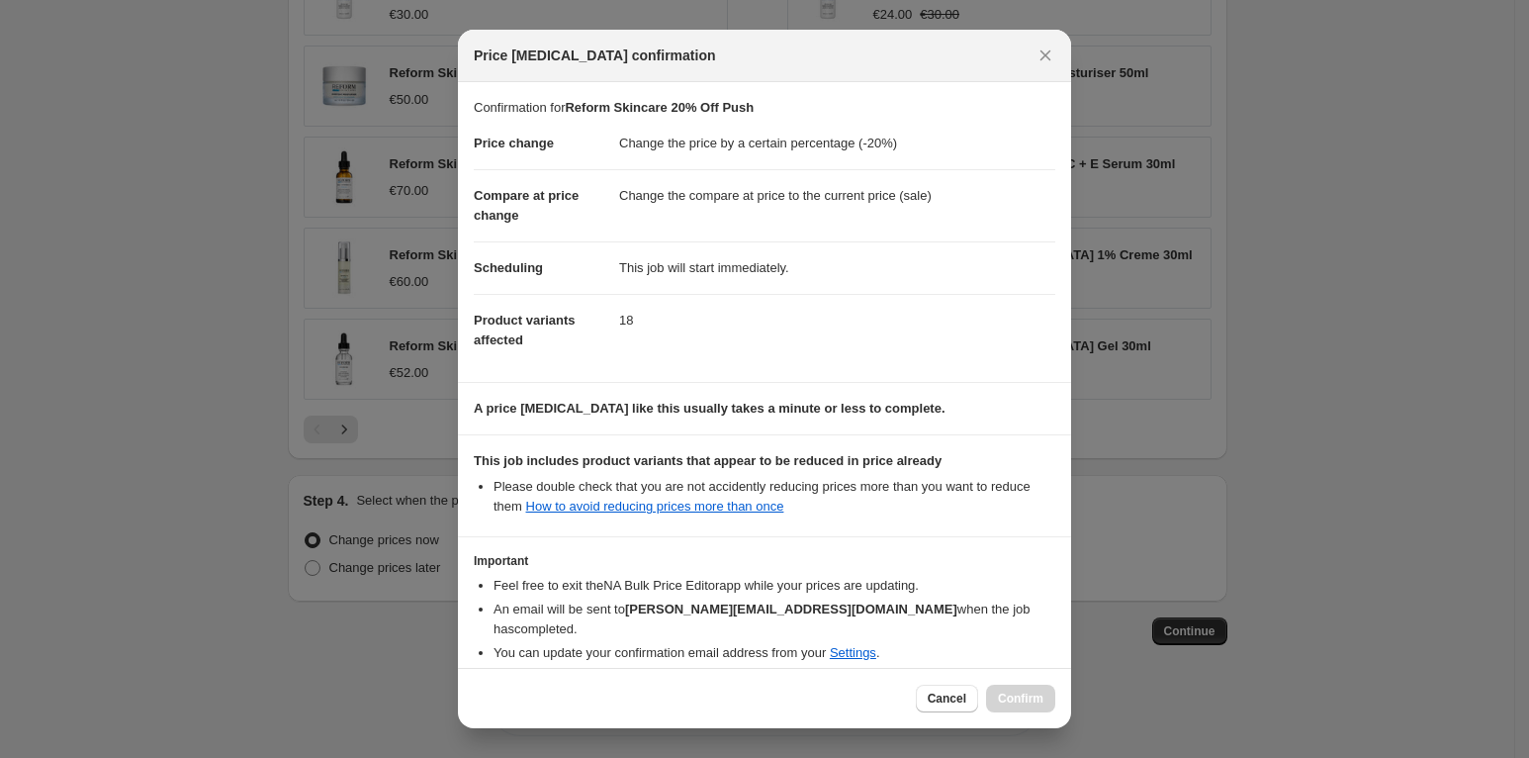
scroll to position [70, 0]
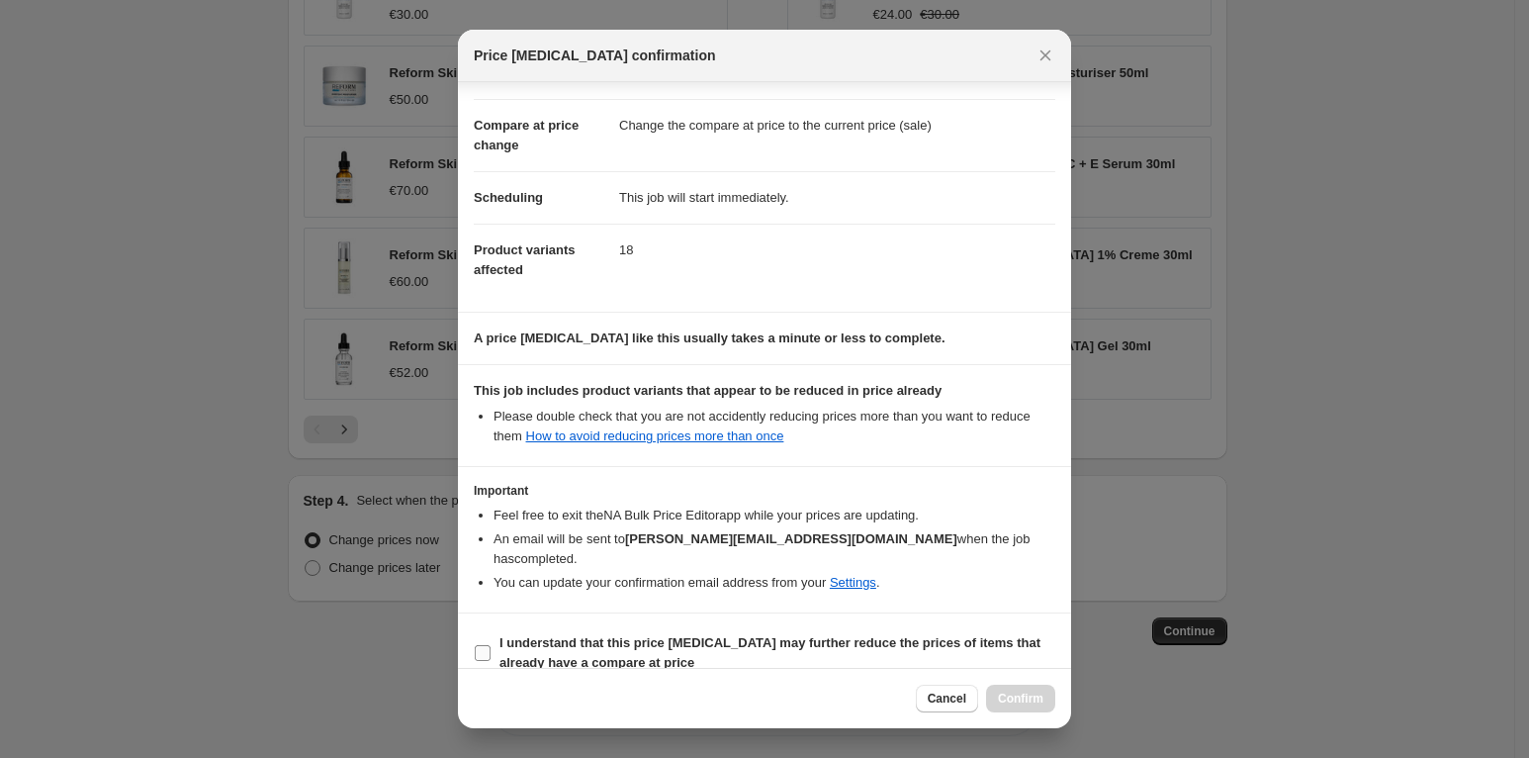
click at [491, 644] on span ":r43:" at bounding box center [483, 653] width 18 height 18
click at [491, 645] on input "I understand that this price [MEDICAL_DATA] may further reduce the prices of it…" at bounding box center [483, 653] width 16 height 16
checkbox input "true"
click at [995, 698] on button "Confirm" at bounding box center [1020, 699] width 69 height 28
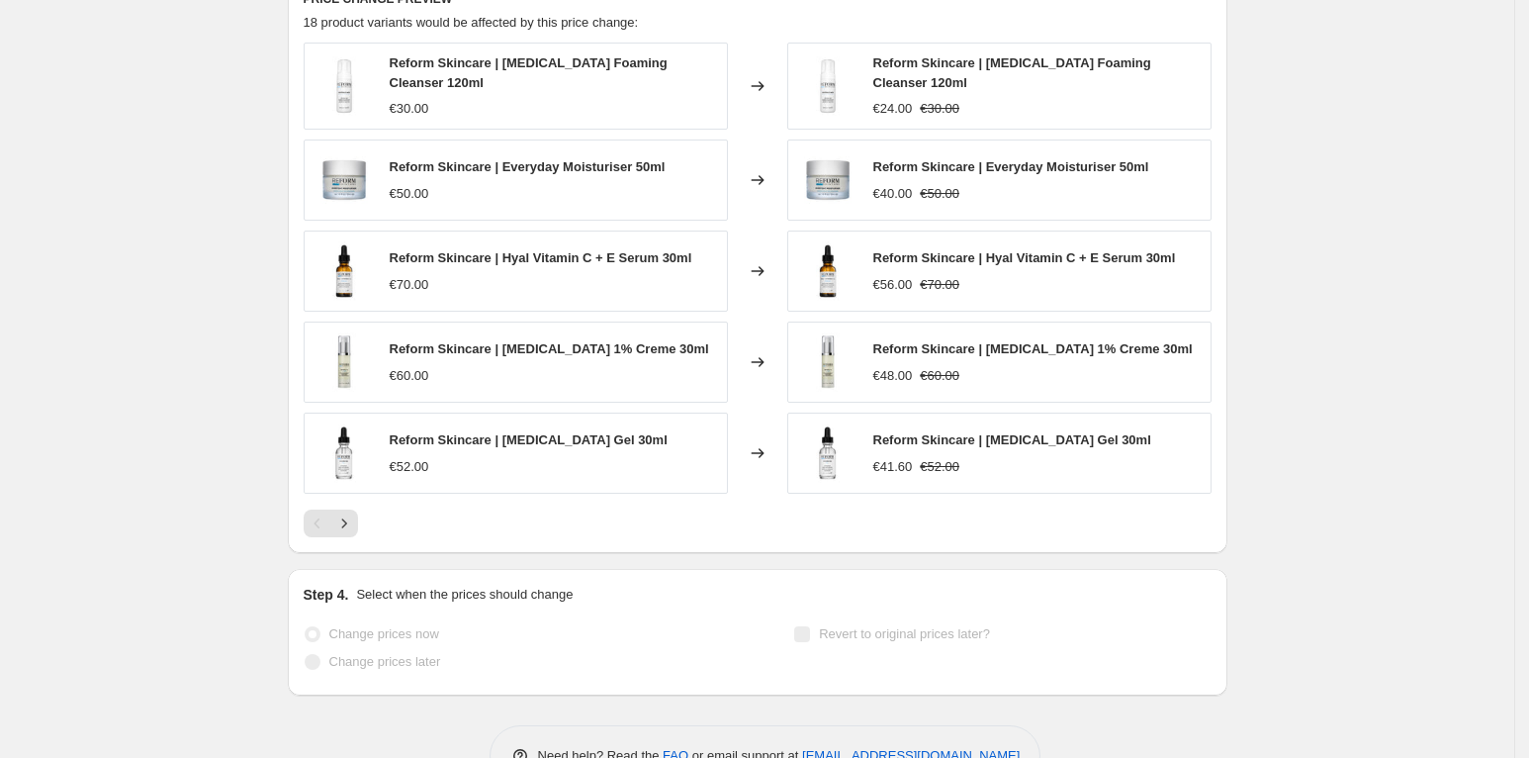
scroll to position [1539, 0]
